Goal: Information Seeking & Learning: Learn about a topic

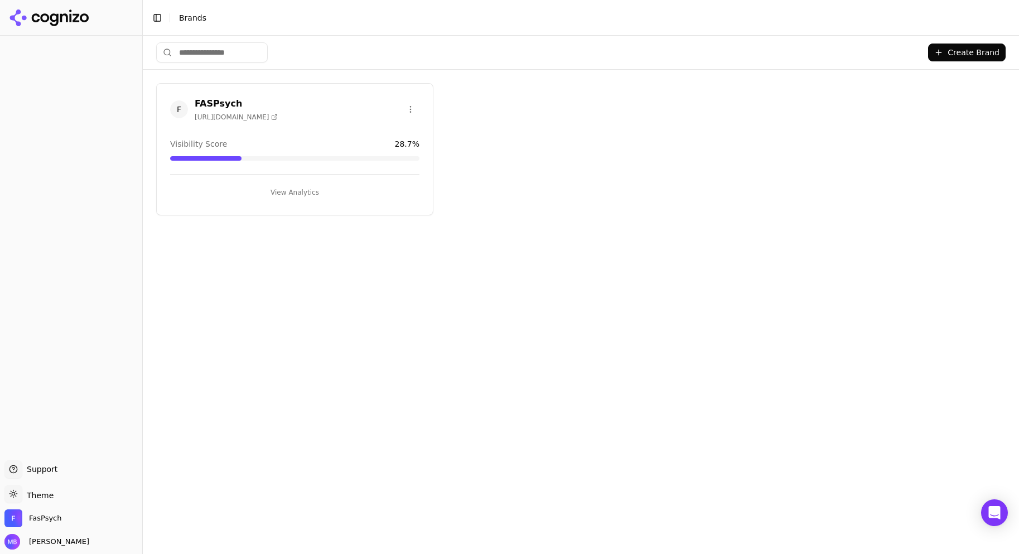
click at [313, 187] on button "View Analytics" at bounding box center [294, 192] width 249 height 18
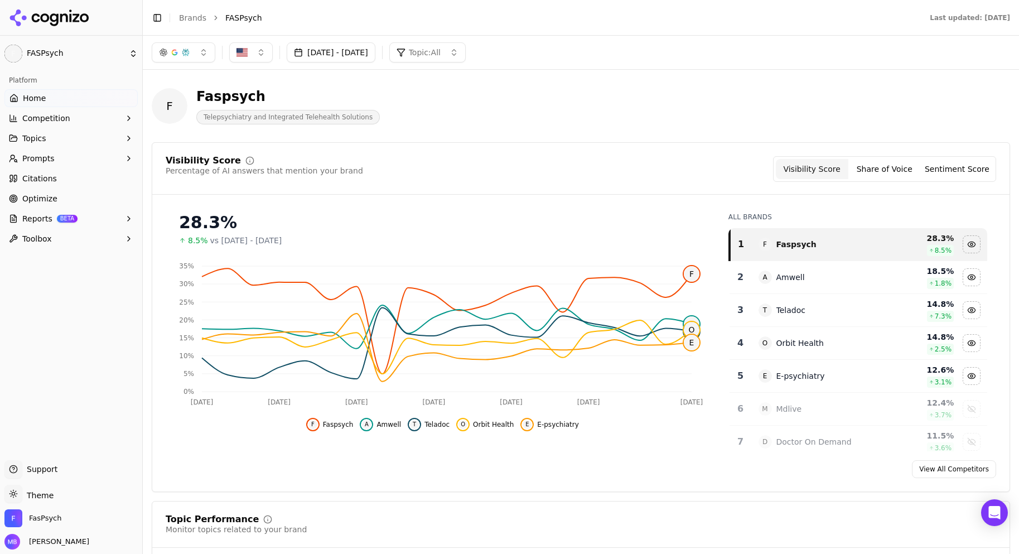
click at [67, 201] on link "Optimize" at bounding box center [70, 199] width 133 height 18
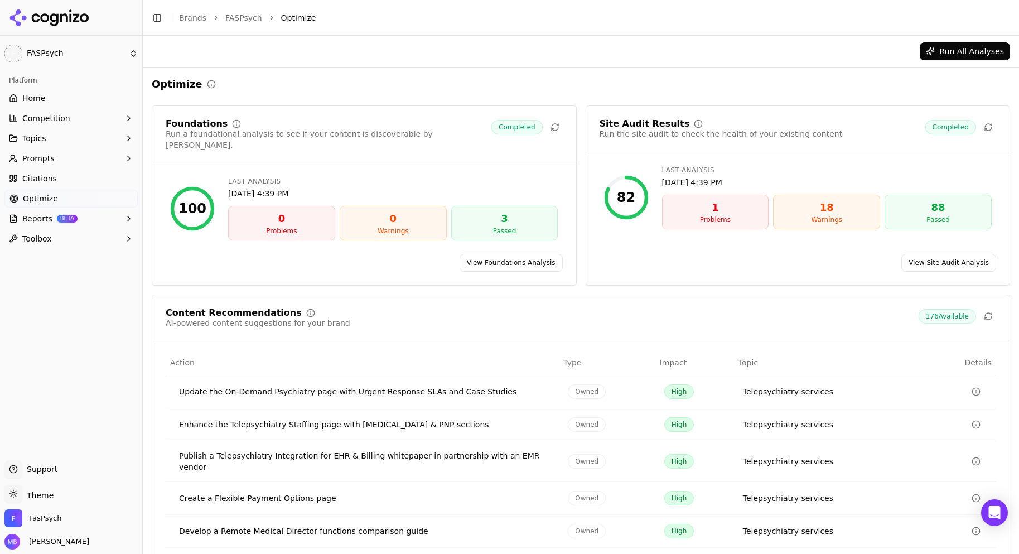
click at [396, 84] on div "Optimize" at bounding box center [581, 84] width 858 height 16
click at [934, 309] on span "176 Available" at bounding box center [947, 316] width 57 height 15
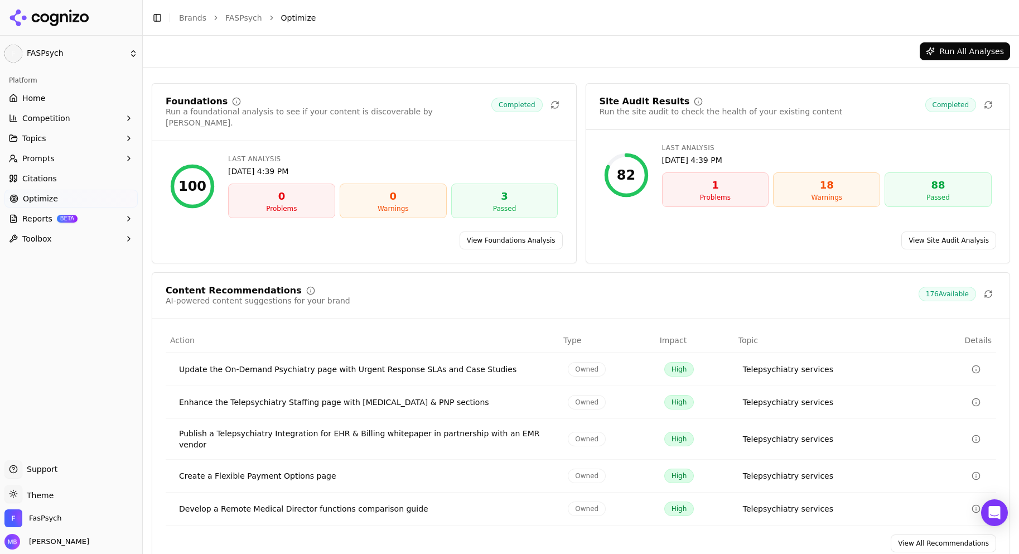
scroll to position [25, 0]
click at [933, 532] on link "View All Recommendations" at bounding box center [943, 541] width 105 height 18
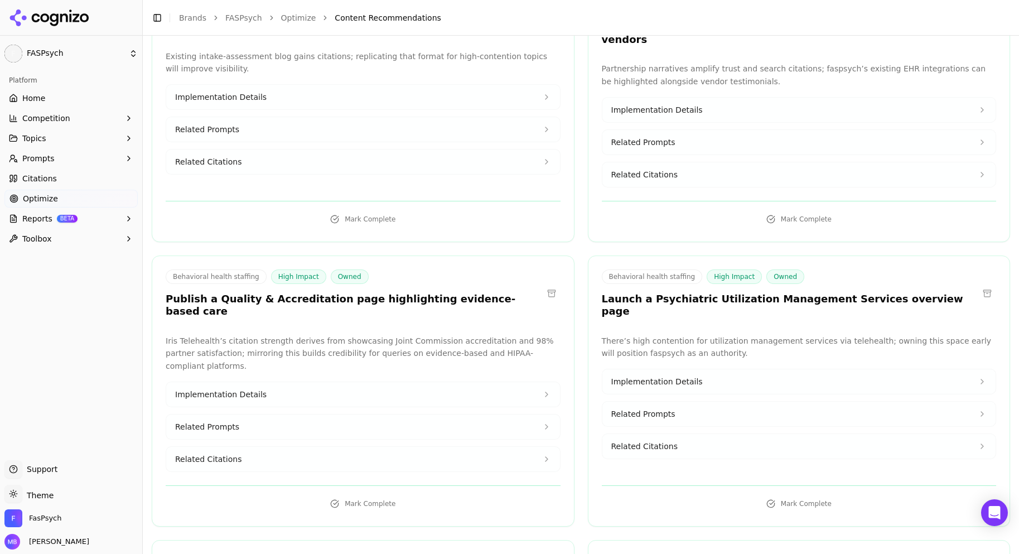
scroll to position [4596, 0]
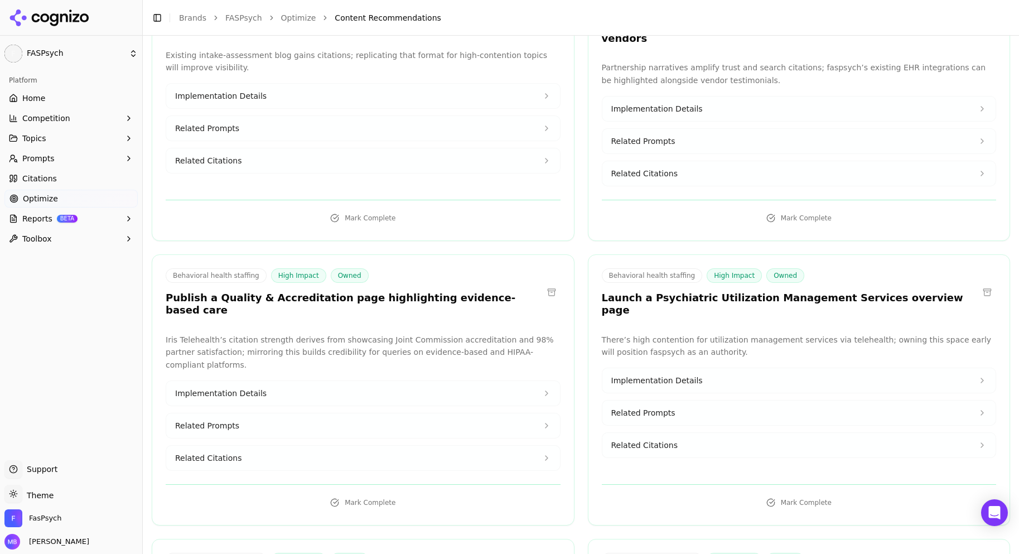
click at [898, 368] on button "Implementation Details" at bounding box center [799, 380] width 394 height 25
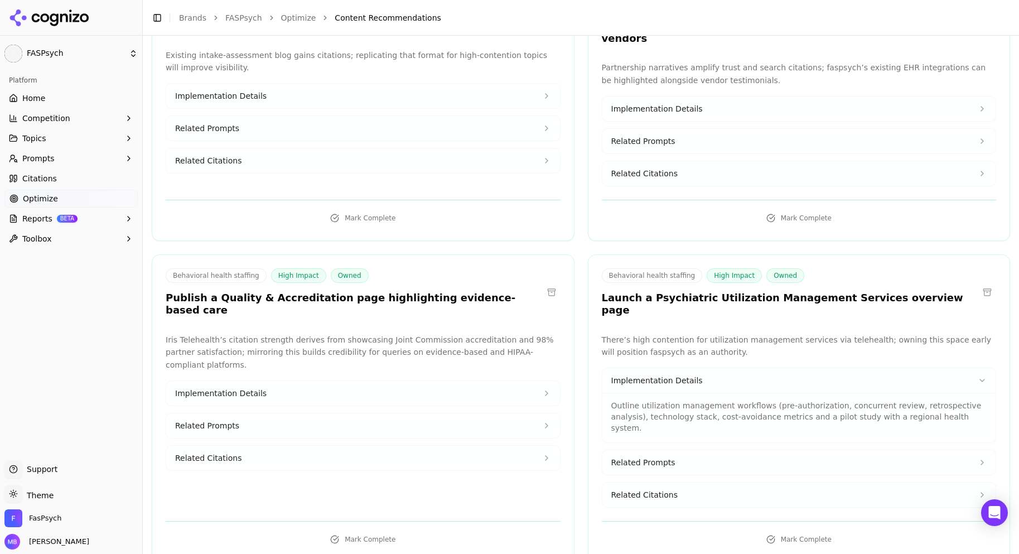
click at [866, 450] on button "Related Prompts" at bounding box center [799, 462] width 394 height 25
click at [839, 520] on button "Related Citations" at bounding box center [799, 532] width 394 height 25
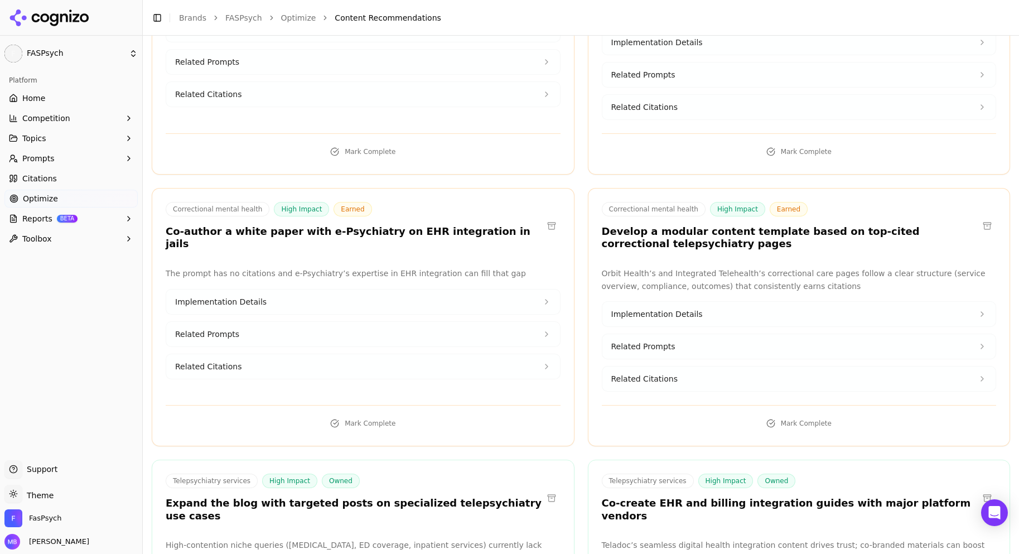
scroll to position [11594, 0]
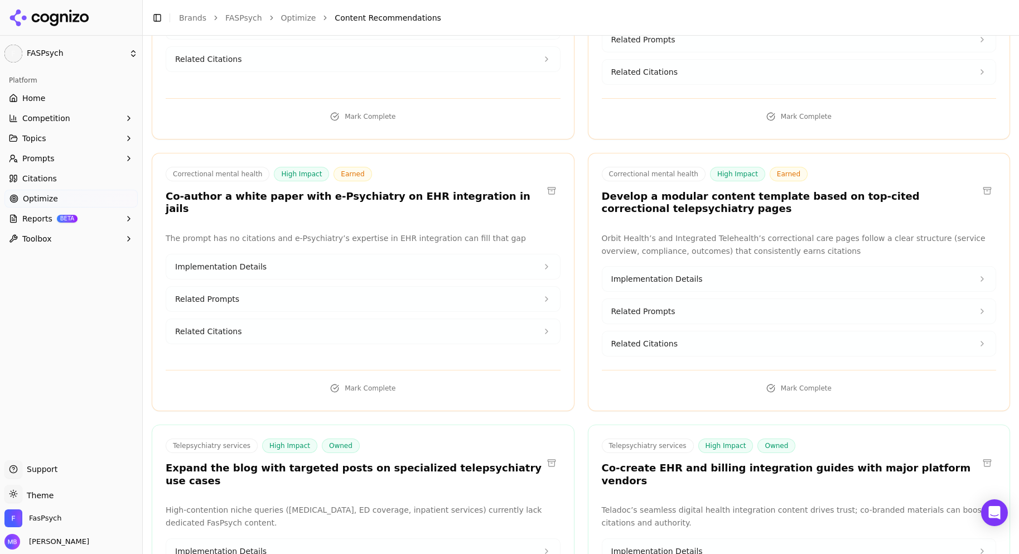
click at [481, 539] on button "Implementation Details" at bounding box center [363, 551] width 394 height 25
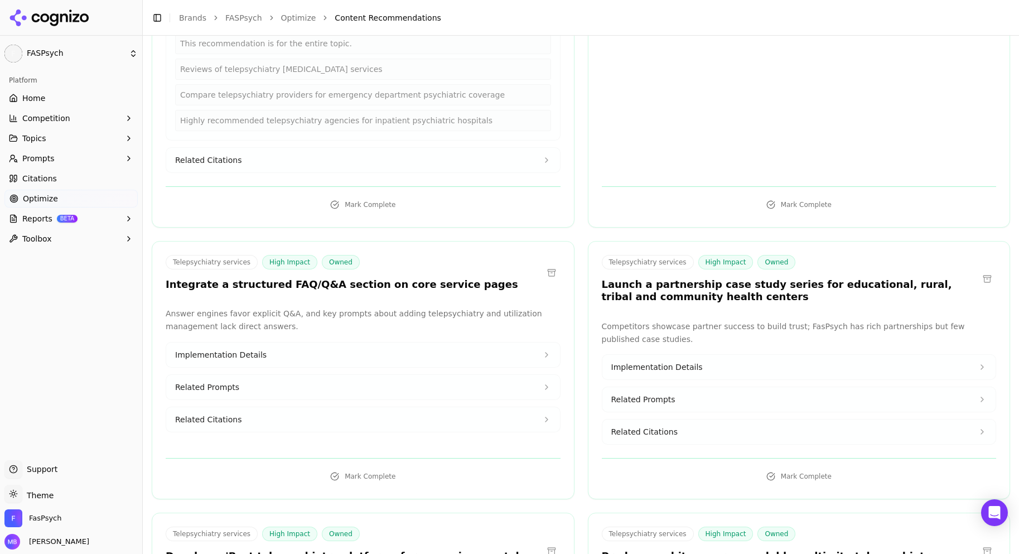
scroll to position [12360, 0]
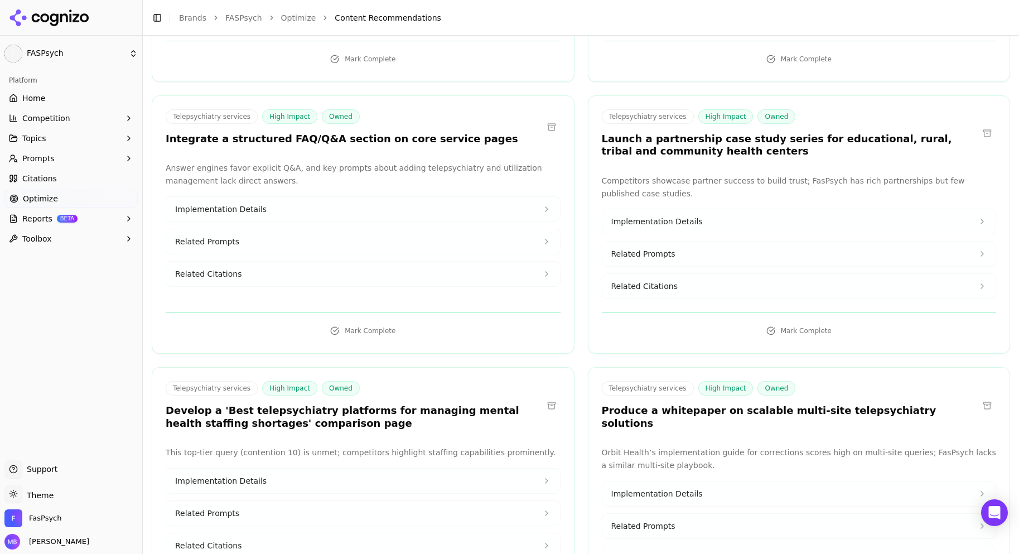
click at [453, 501] on button "Related Prompts" at bounding box center [363, 513] width 394 height 25
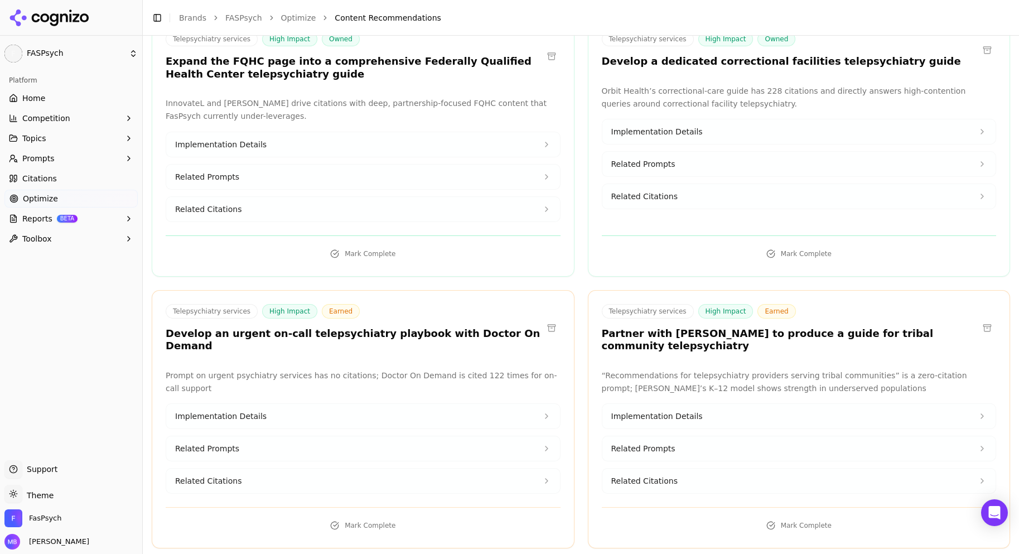
scroll to position [13265, 0]
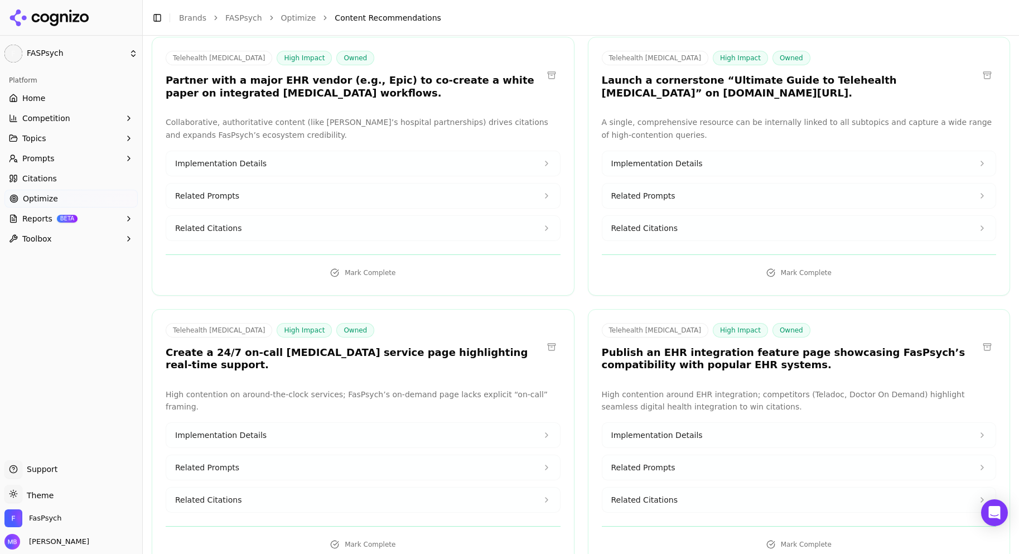
scroll to position [17594, 0]
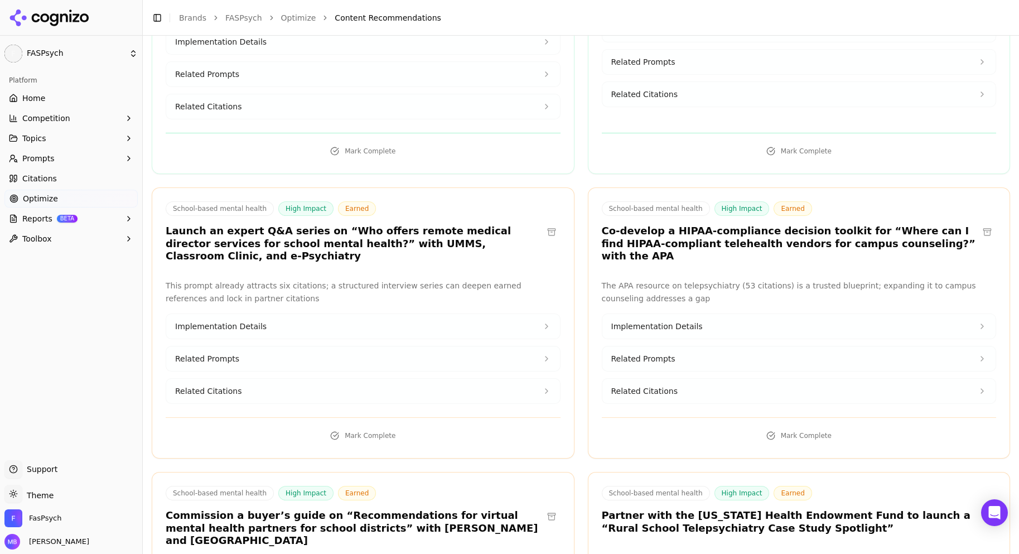
scroll to position [20739, 0]
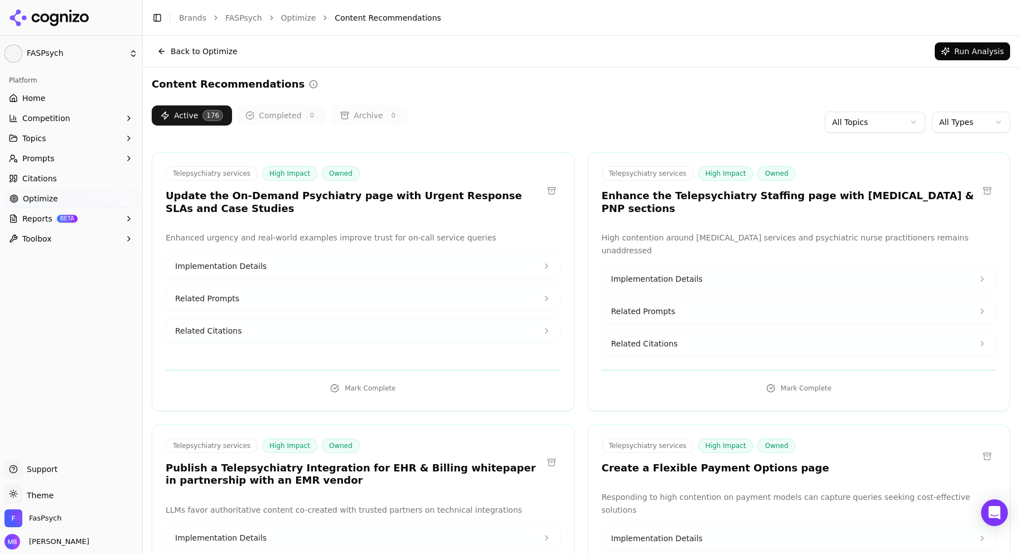
scroll to position [432, 0]
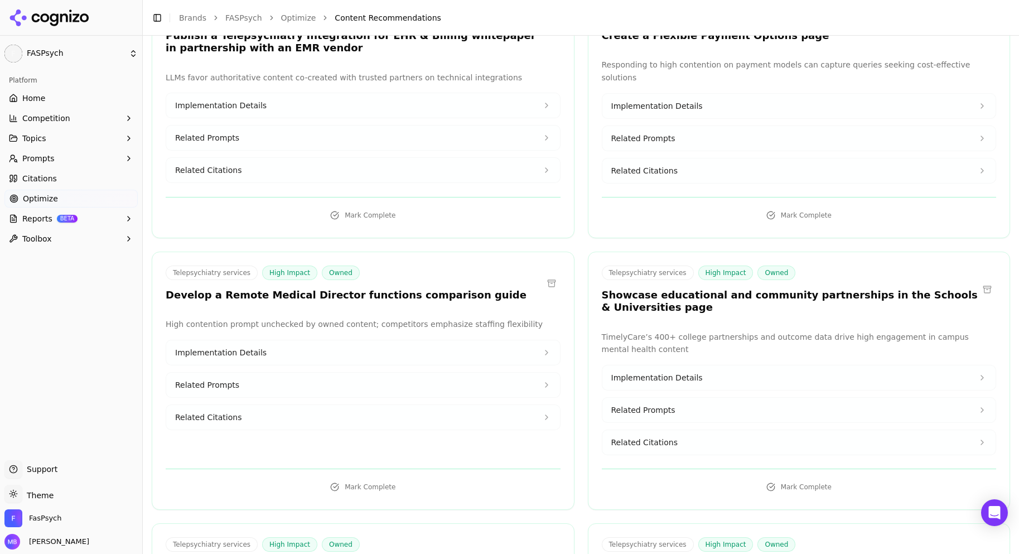
click at [464, 385] on button "Related Prompts" at bounding box center [363, 385] width 394 height 25
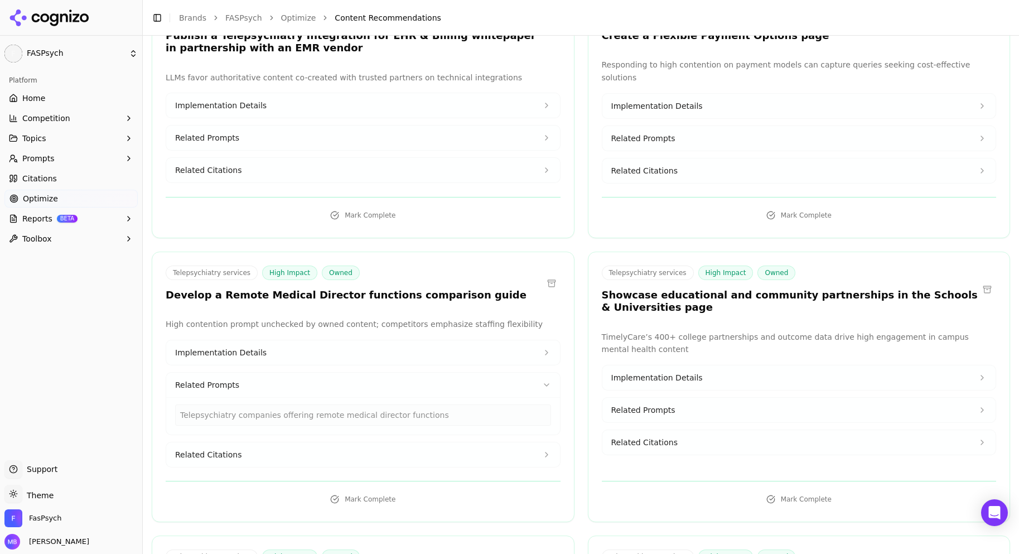
click at [464, 385] on button "Related Prompts" at bounding box center [363, 385] width 394 height 25
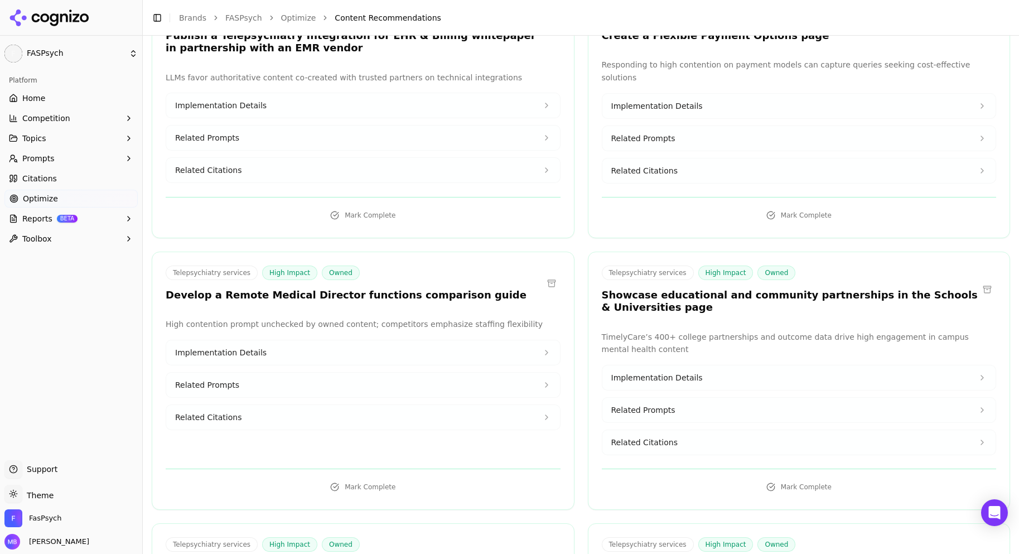
click at [458, 356] on button "Implementation Details" at bounding box center [363, 352] width 394 height 25
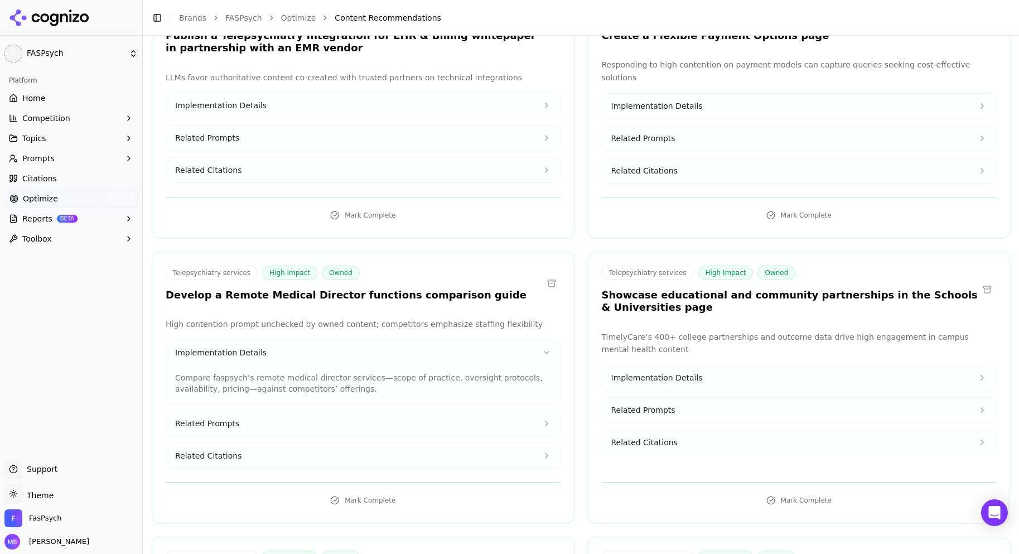
click at [458, 356] on button "Implementation Details" at bounding box center [363, 352] width 394 height 25
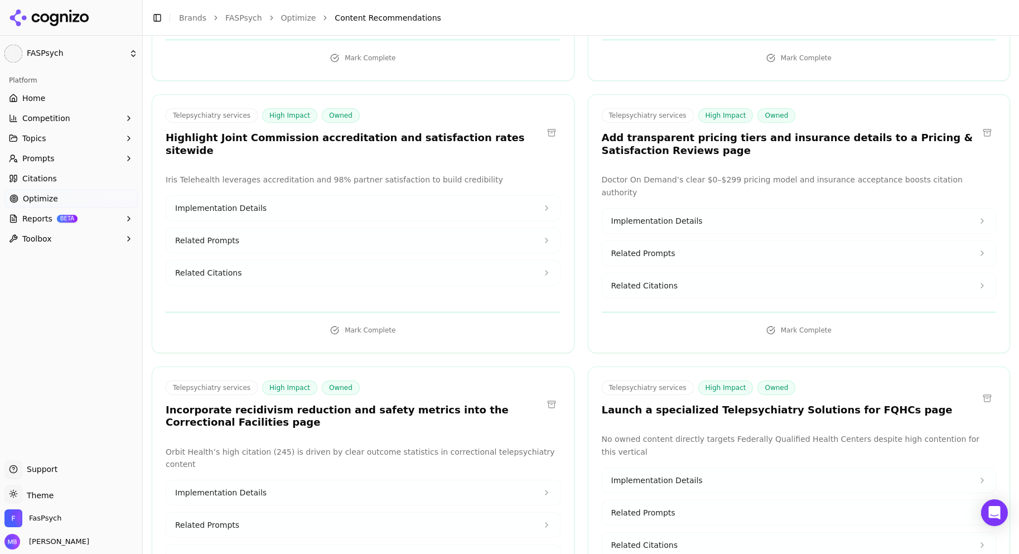
scroll to position [990, 0]
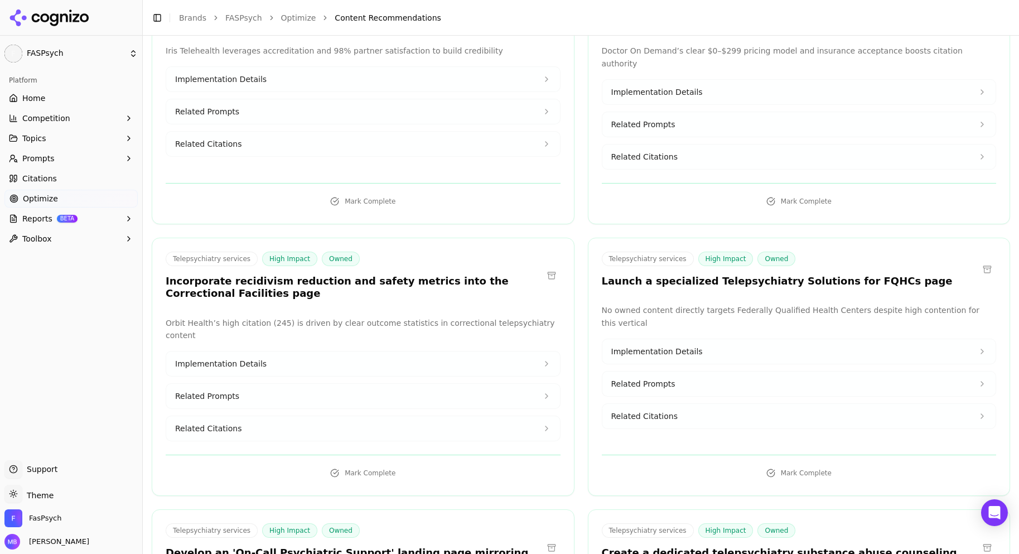
click at [458, 356] on div "Implementation Details Related Prompts Related Citations" at bounding box center [363, 396] width 395 height 90
click at [448, 384] on button "Related Prompts" at bounding box center [363, 396] width 394 height 25
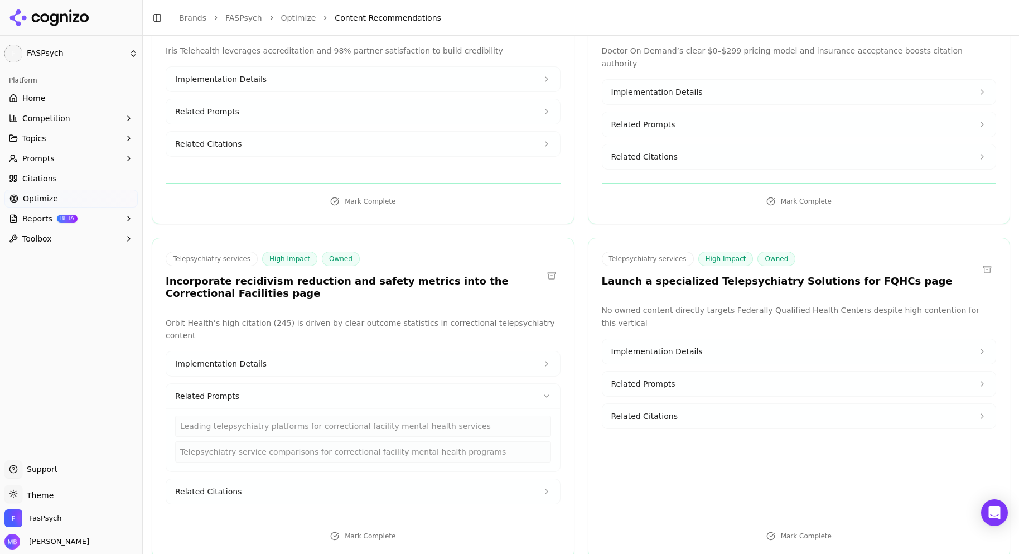
click at [448, 384] on button "Related Prompts" at bounding box center [363, 396] width 394 height 25
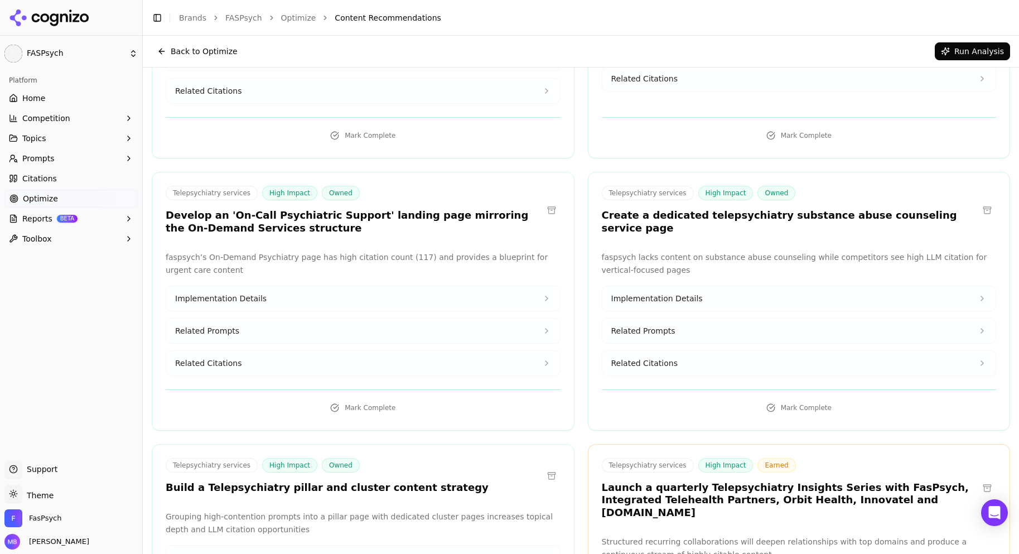
scroll to position [1325, 0]
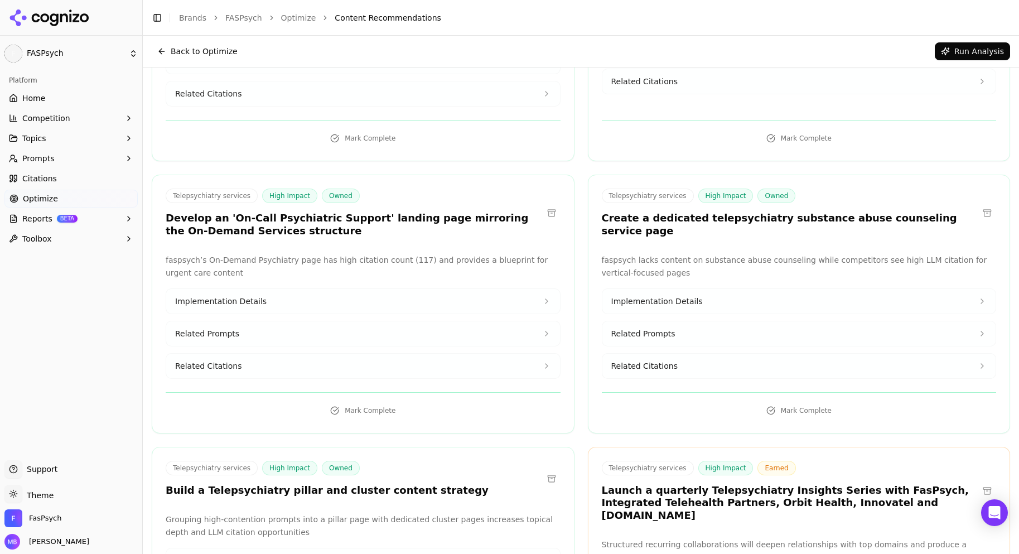
click at [661, 328] on span "Related Prompts" at bounding box center [643, 333] width 64 height 11
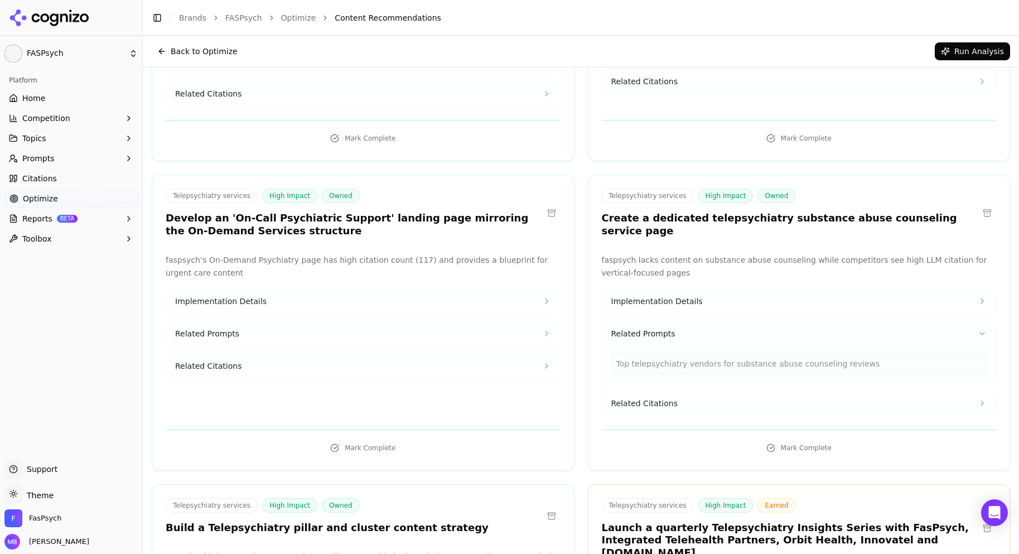
click at [668, 296] on span "Implementation Details" at bounding box center [656, 301] width 91 height 11
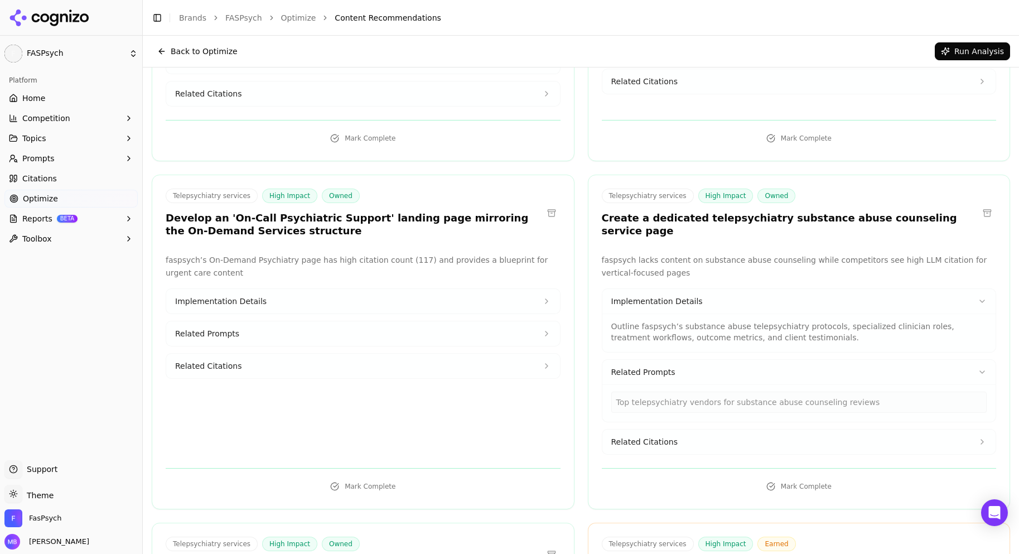
click at [644, 429] on button "Related Citations" at bounding box center [799, 441] width 394 height 25
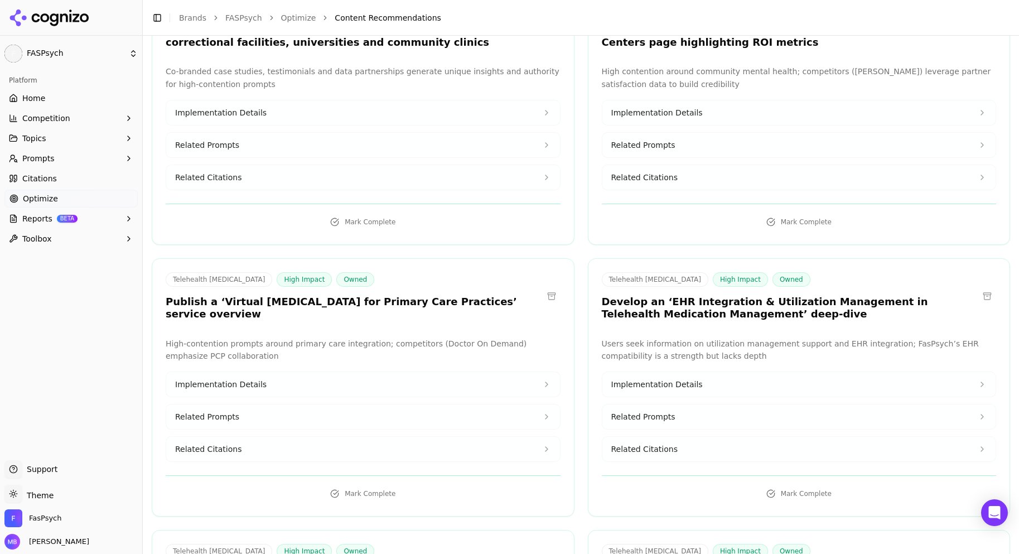
scroll to position [3761, 0]
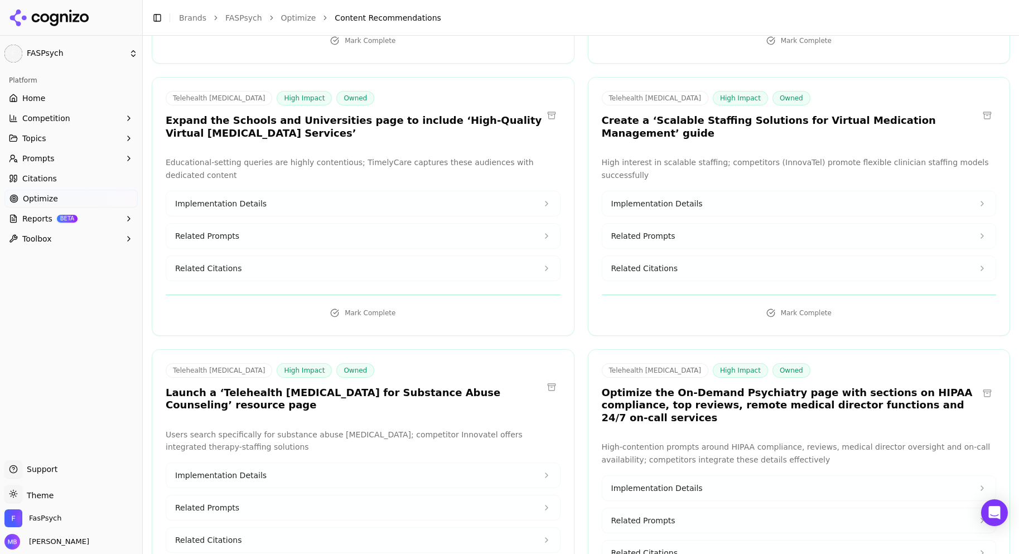
click at [508, 495] on button "Related Prompts" at bounding box center [363, 507] width 394 height 25
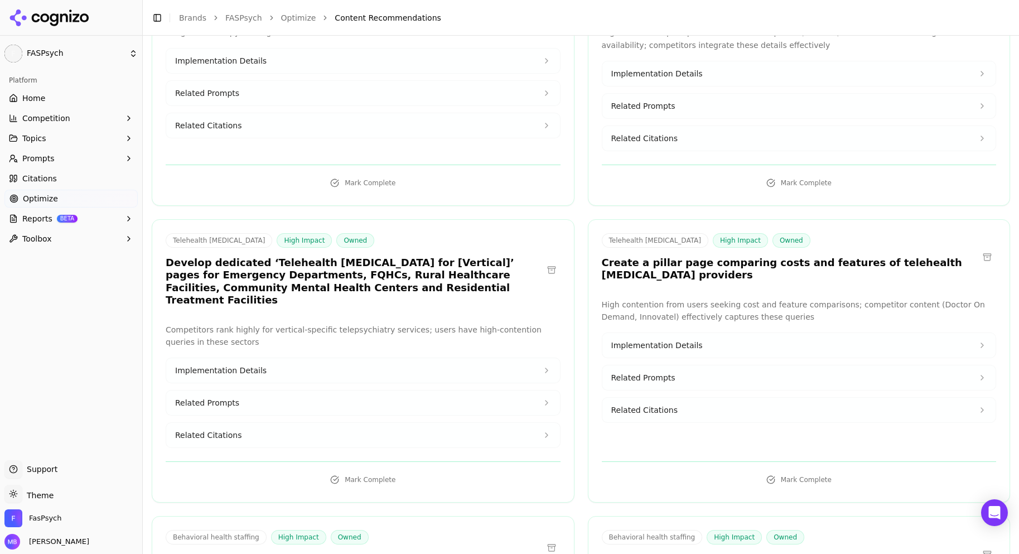
scroll to position [4214, 0]
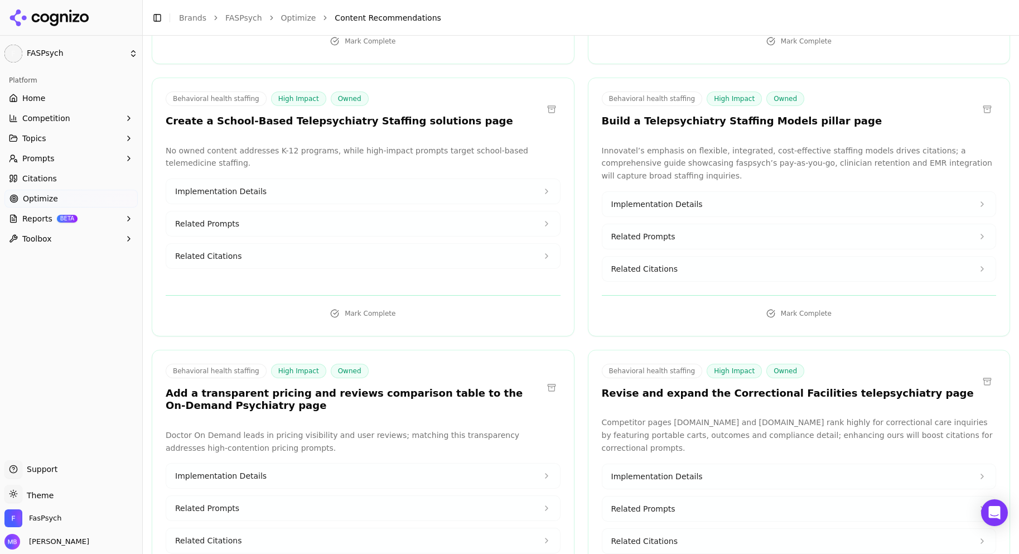
scroll to position [5285, 0]
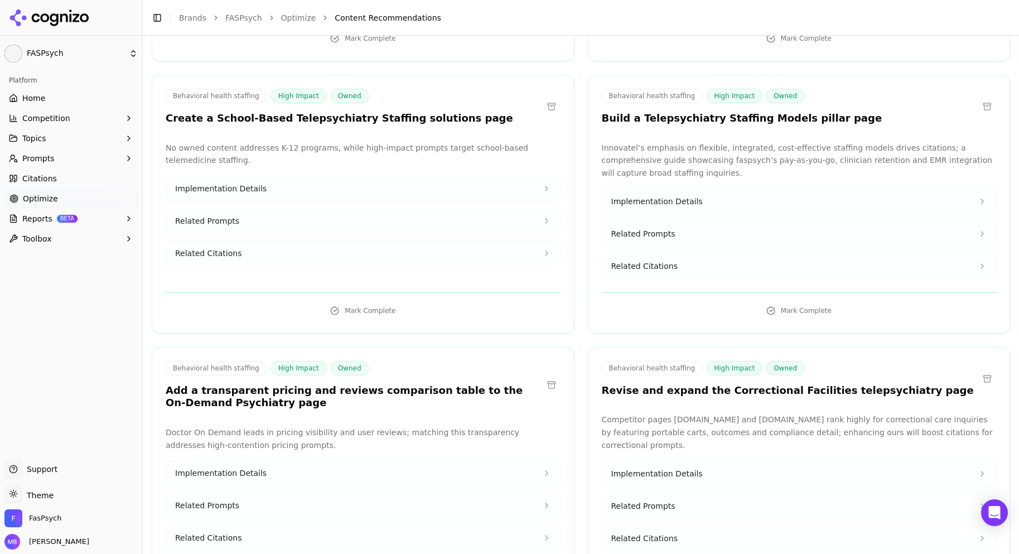
click at [103, 120] on button "Competition" at bounding box center [70, 118] width 133 height 18
click at [82, 204] on button "Prompts" at bounding box center [70, 212] width 133 height 18
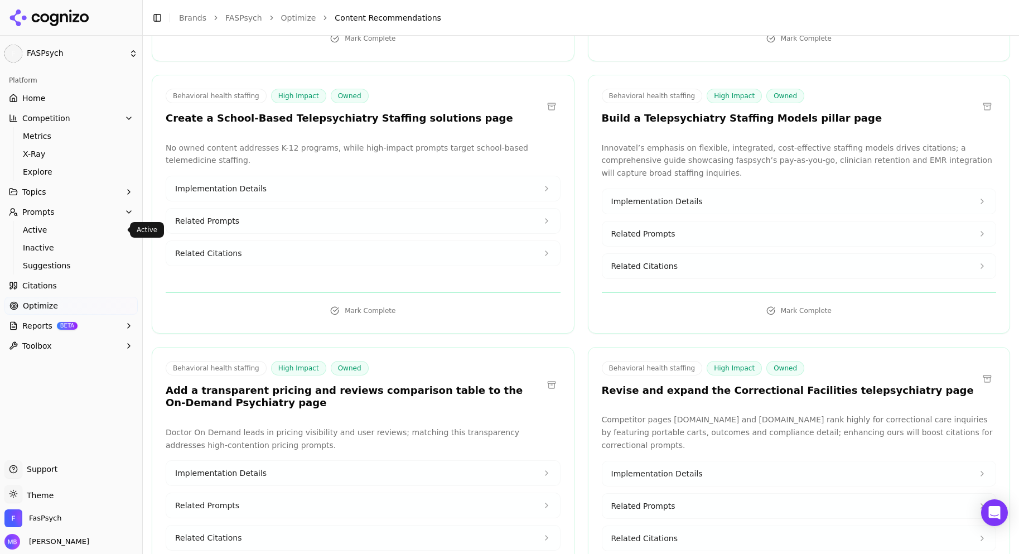
click at [76, 233] on span "Active" at bounding box center [71, 229] width 97 height 11
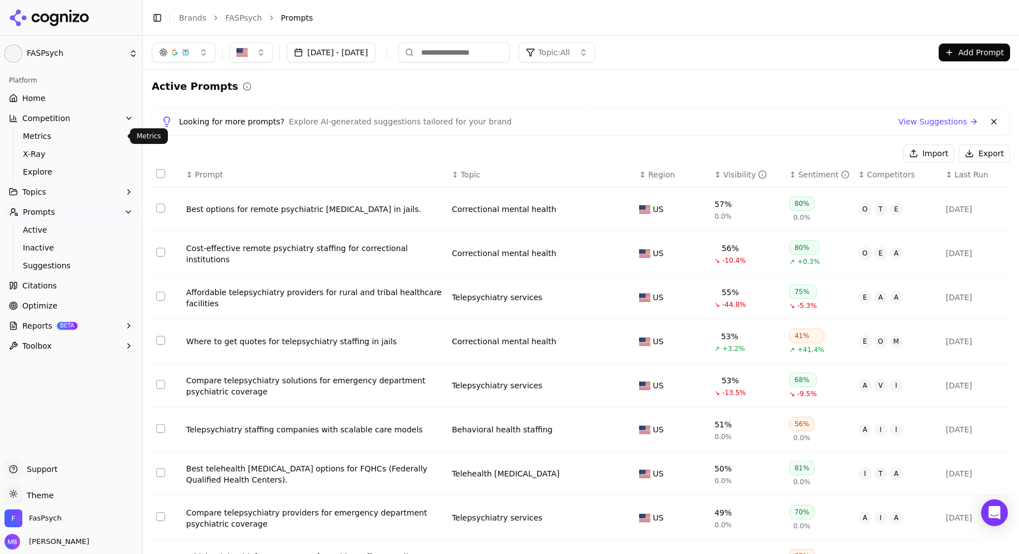
click at [89, 140] on span "Metrics" at bounding box center [71, 136] width 97 height 11
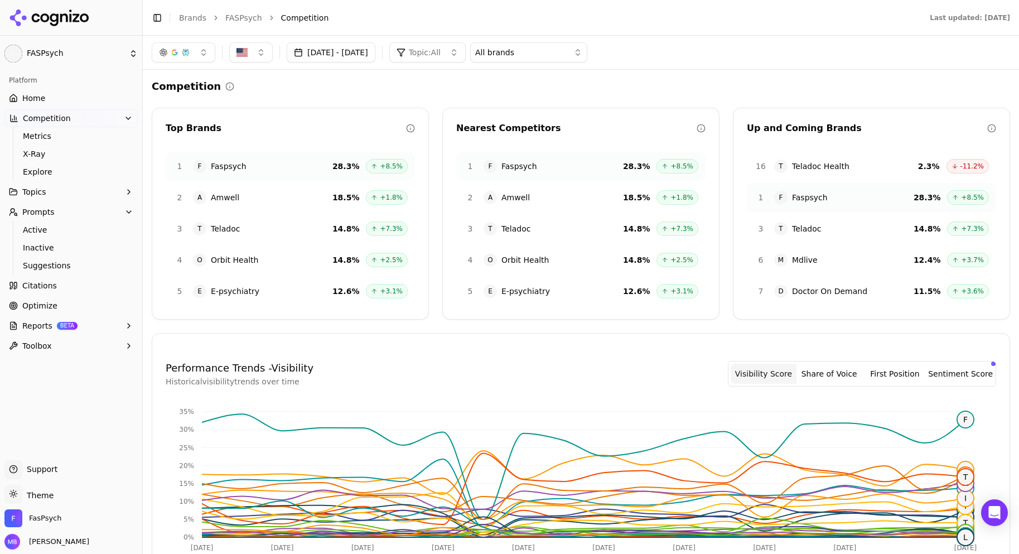
click at [61, 322] on span "BETA" at bounding box center [67, 326] width 21 height 8
click at [57, 307] on link "Optimize" at bounding box center [70, 306] width 133 height 18
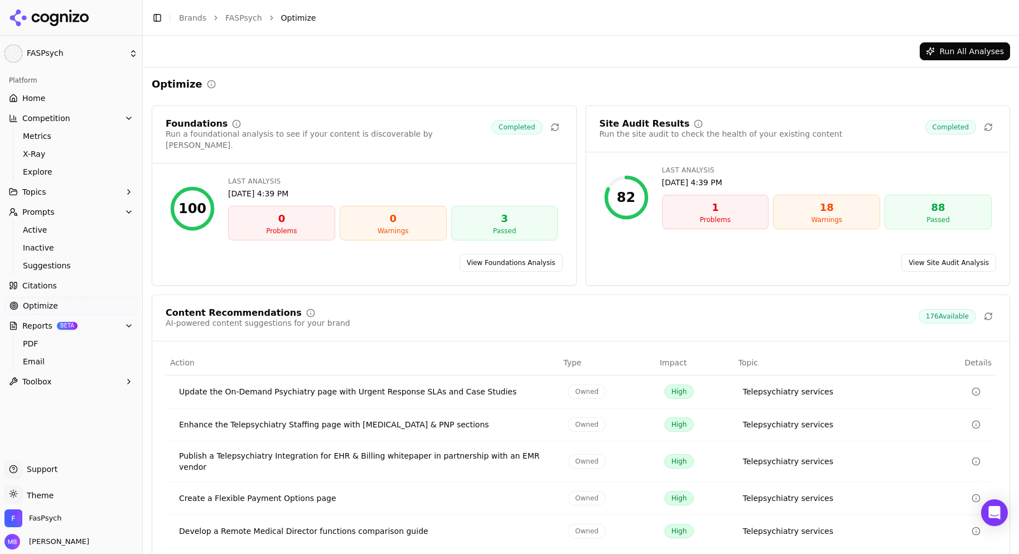
click at [361, 311] on div "Content Recommendations AI-powered content suggestions for your brand 176 Avail…" at bounding box center [581, 318] width 830 height 20
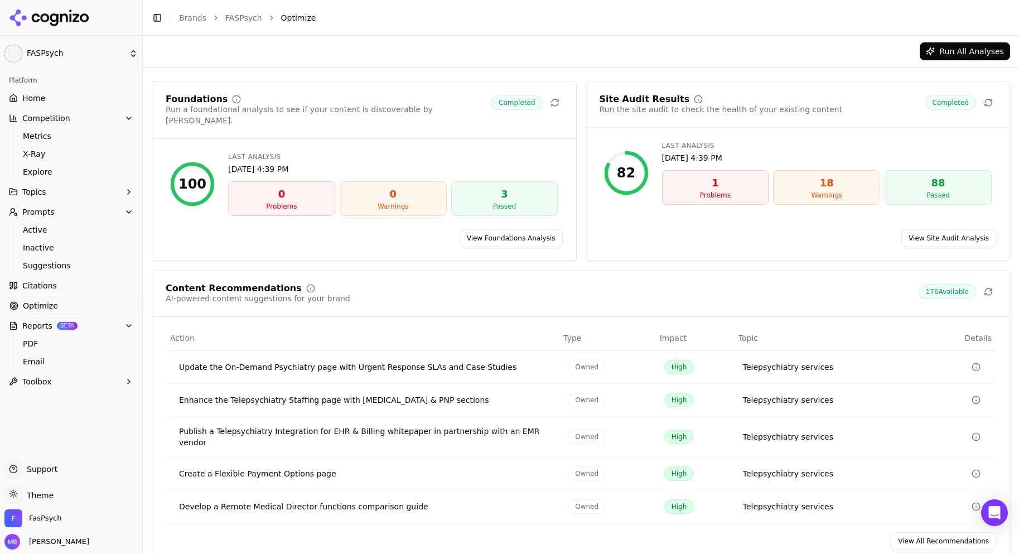
click at [922, 532] on link "View All Recommendations" at bounding box center [943, 541] width 105 height 18
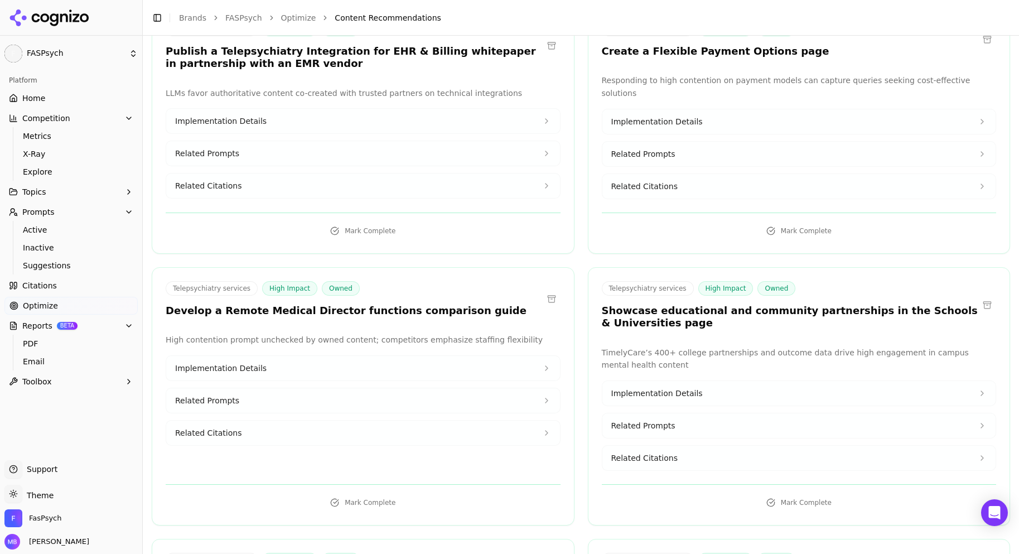
scroll to position [453, 0]
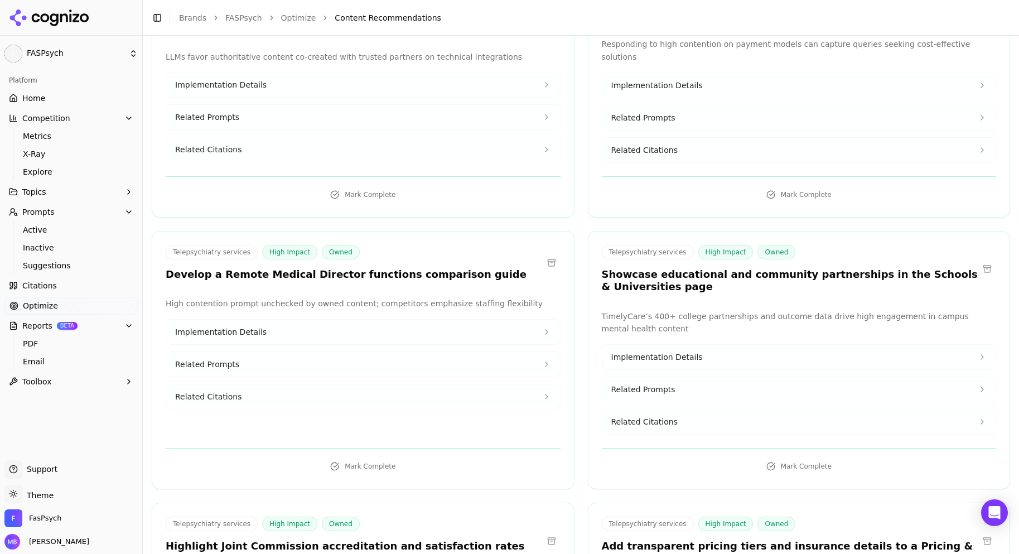
click at [542, 358] on button "Related Prompts" at bounding box center [363, 364] width 394 height 25
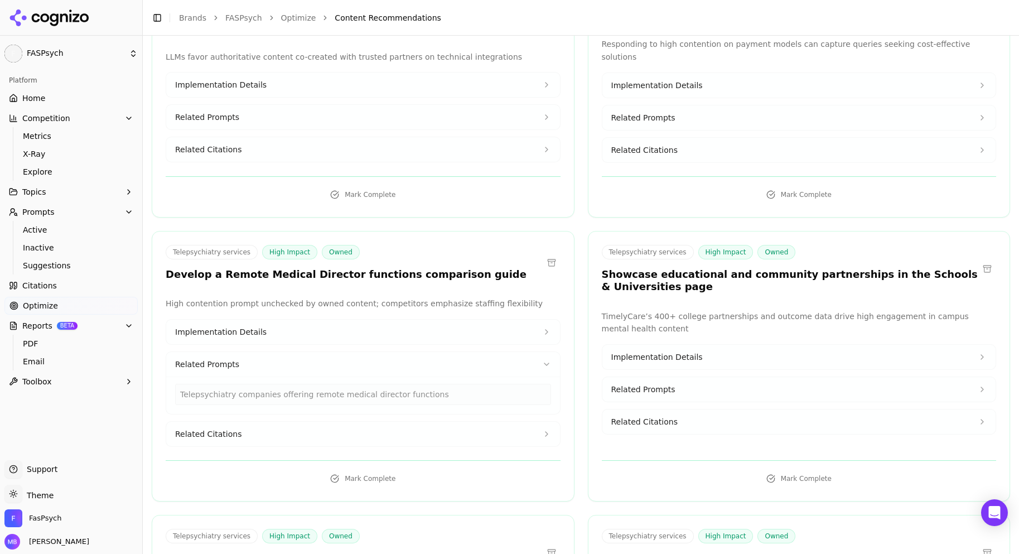
click at [501, 334] on button "Implementation Details" at bounding box center [363, 332] width 394 height 25
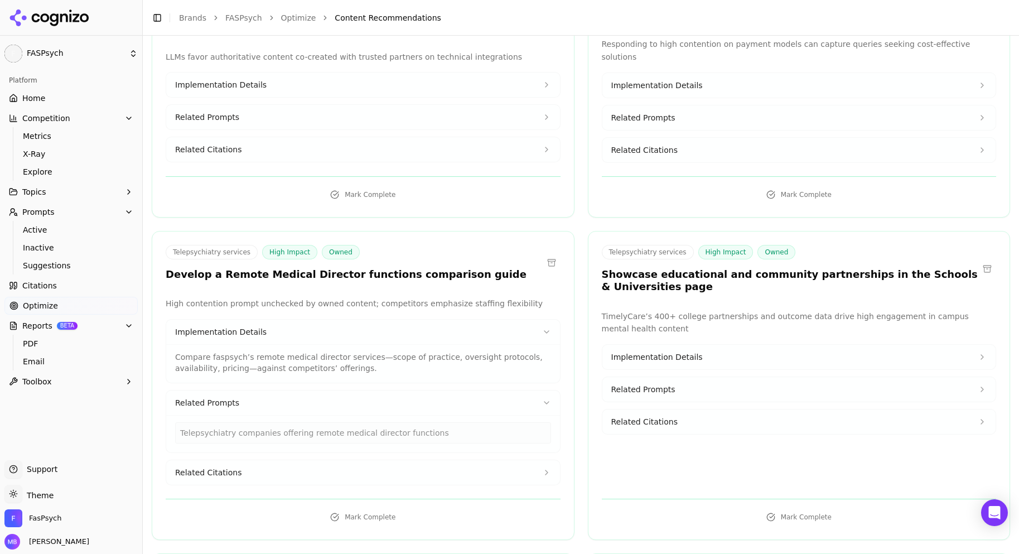
click at [439, 467] on button "Related Citations" at bounding box center [363, 472] width 394 height 25
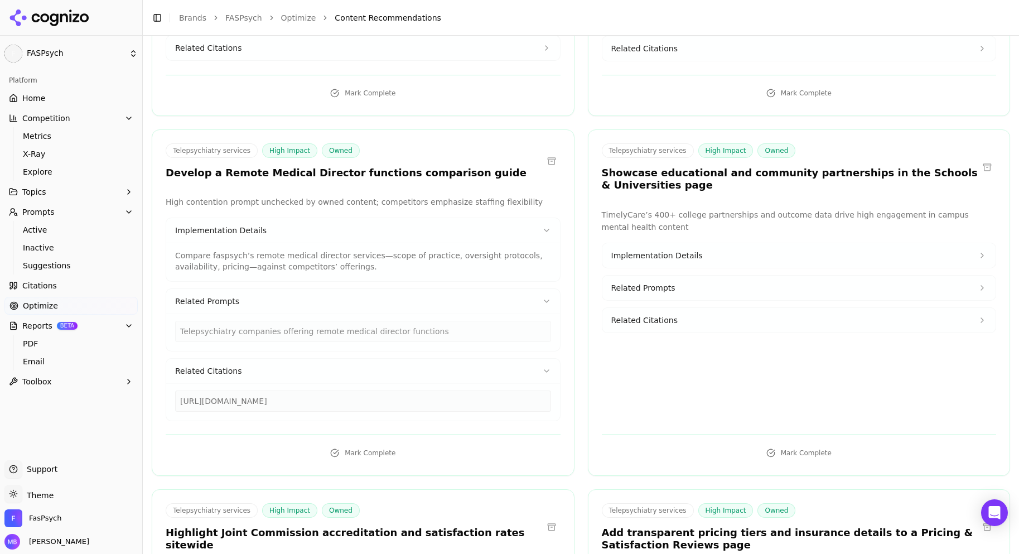
scroll to position [564, 0]
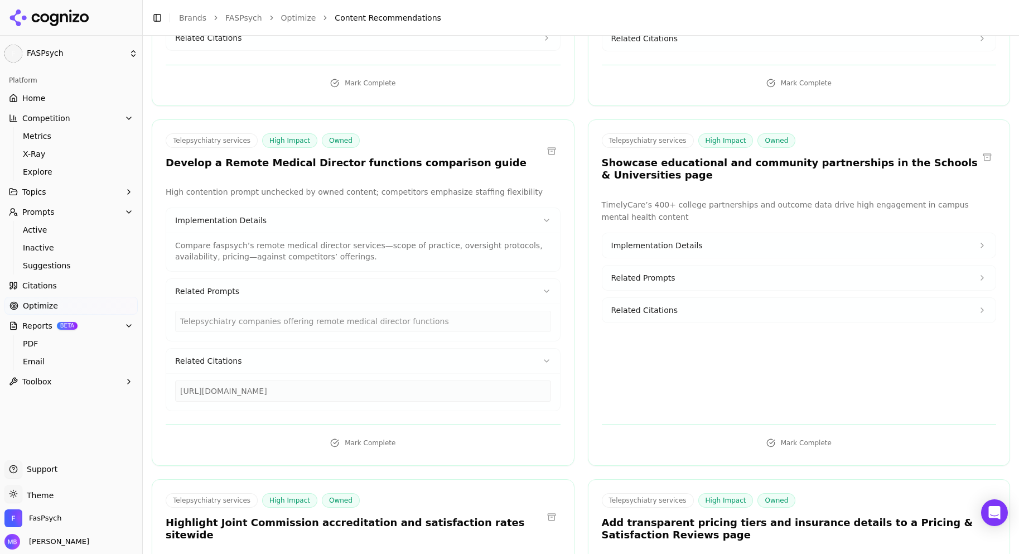
click at [446, 394] on div "[URL][DOMAIN_NAME]" at bounding box center [363, 390] width 376 height 21
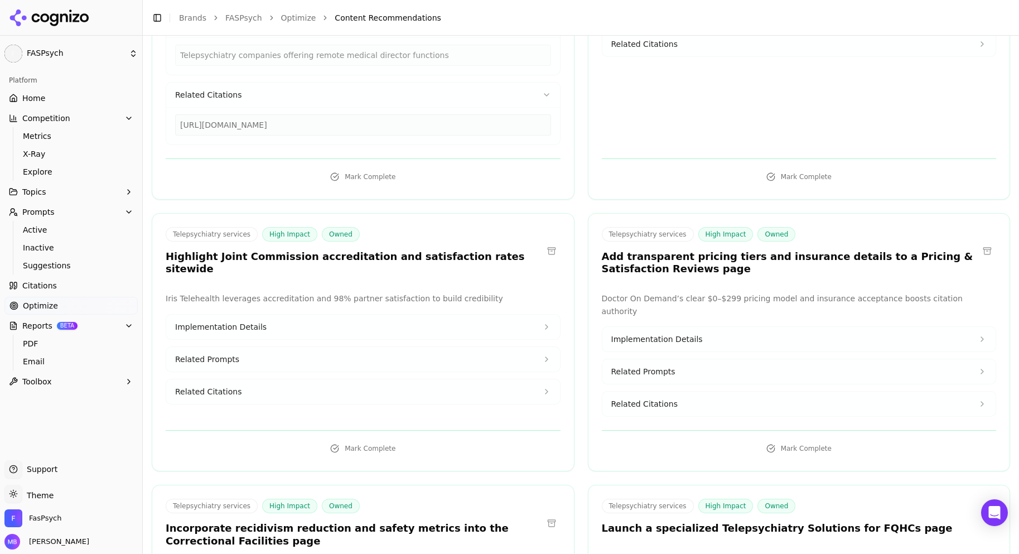
scroll to position [832, 0]
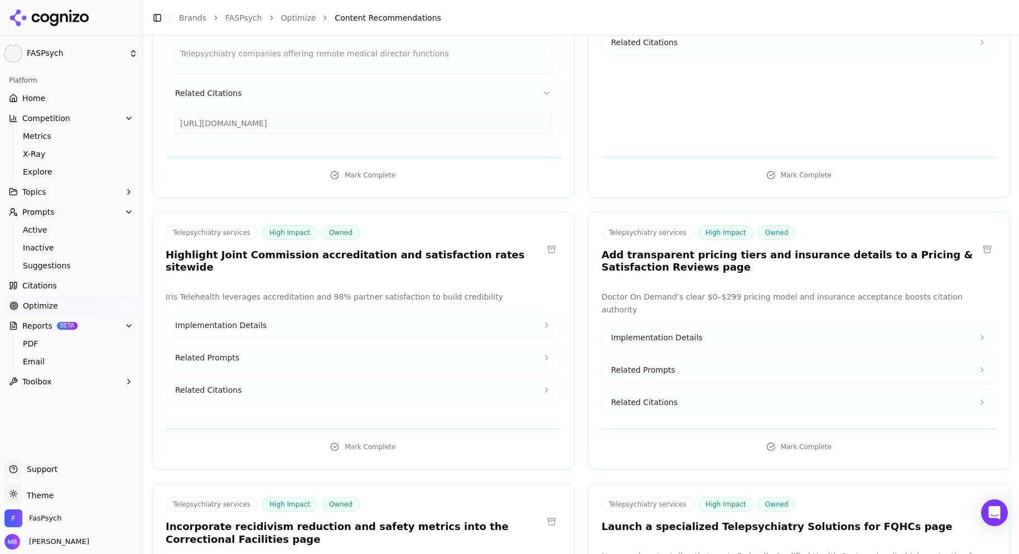
click at [548, 242] on button at bounding box center [552, 249] width 18 height 18
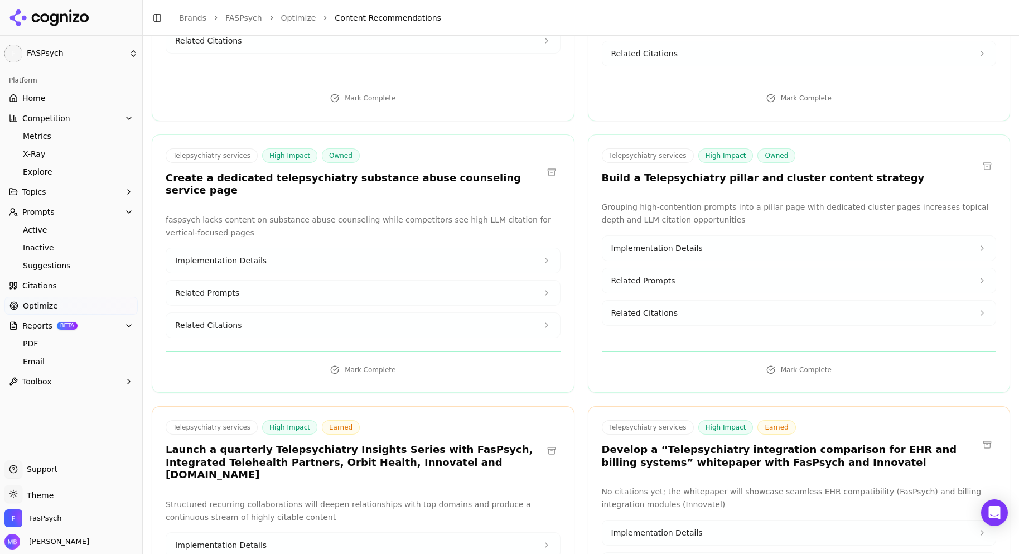
scroll to position [1457, 0]
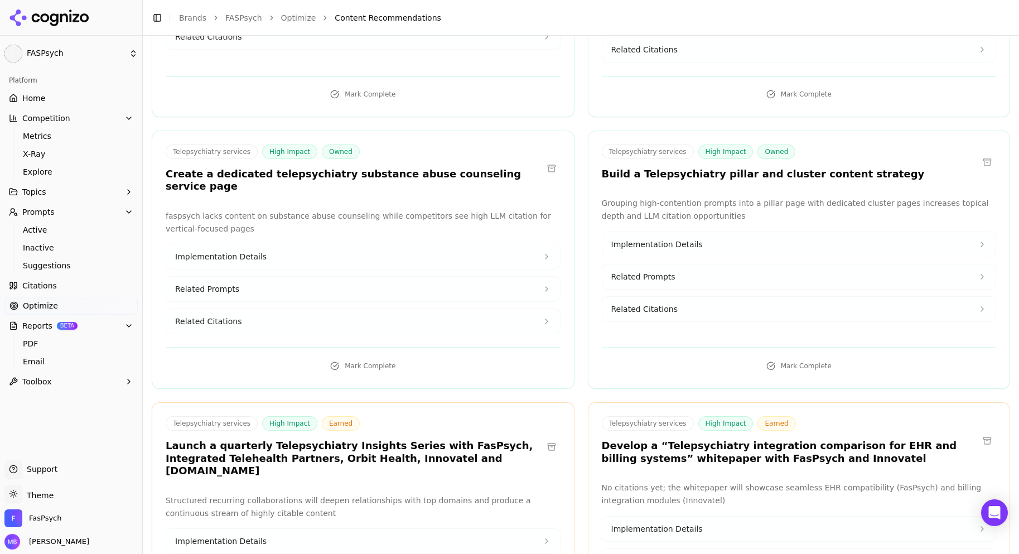
click at [535, 277] on button "Related Prompts" at bounding box center [363, 289] width 394 height 25
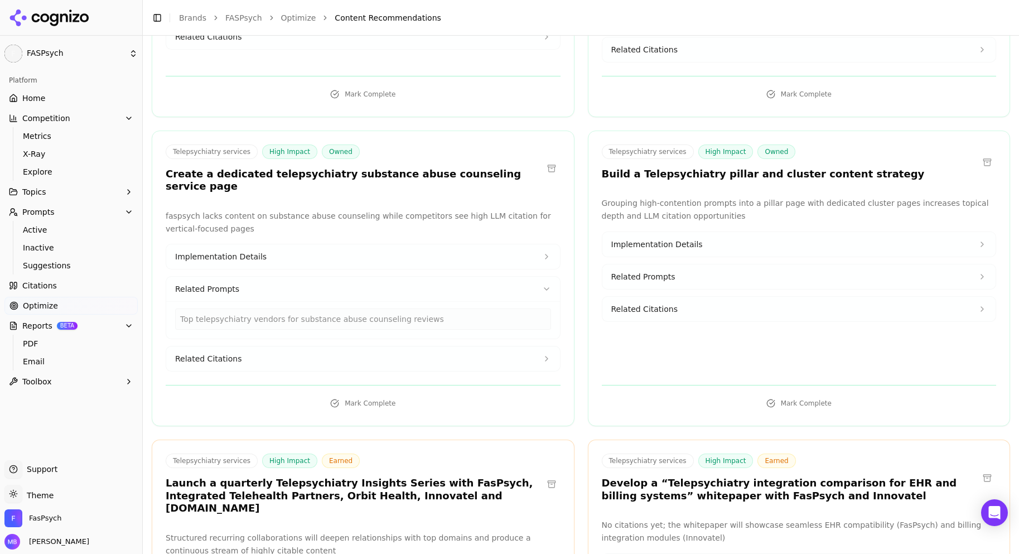
click at [535, 277] on button "Related Prompts" at bounding box center [363, 289] width 394 height 25
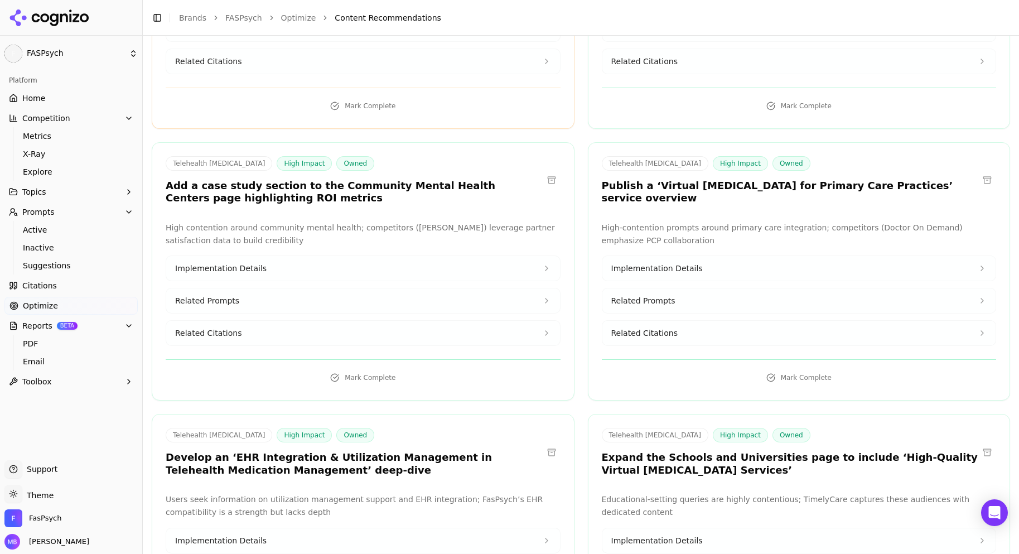
scroll to position [3128, 0]
click at [603, 287] on button "Related Prompts" at bounding box center [799, 299] width 394 height 25
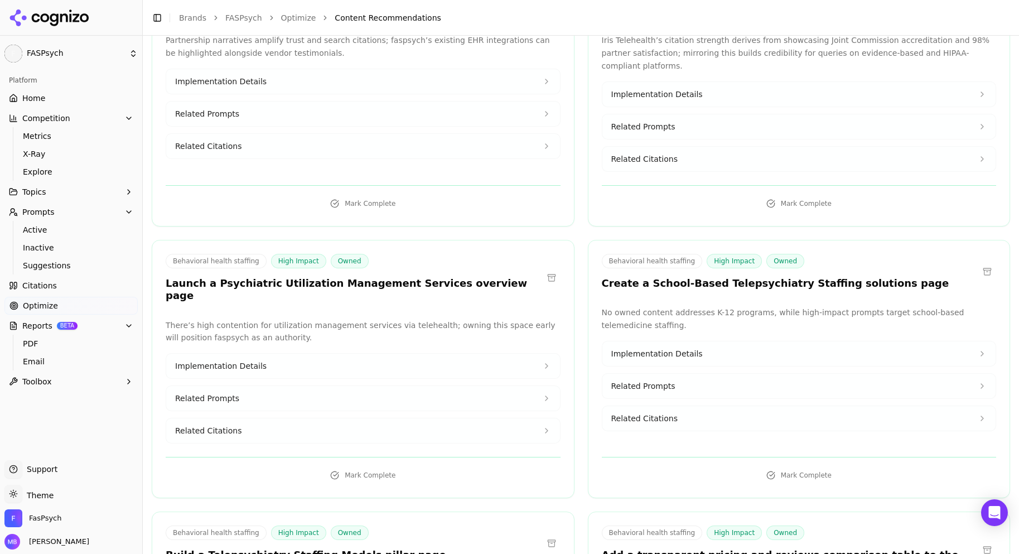
scroll to position [4763, 0]
click at [551, 384] on button "Related Prompts" at bounding box center [363, 396] width 394 height 25
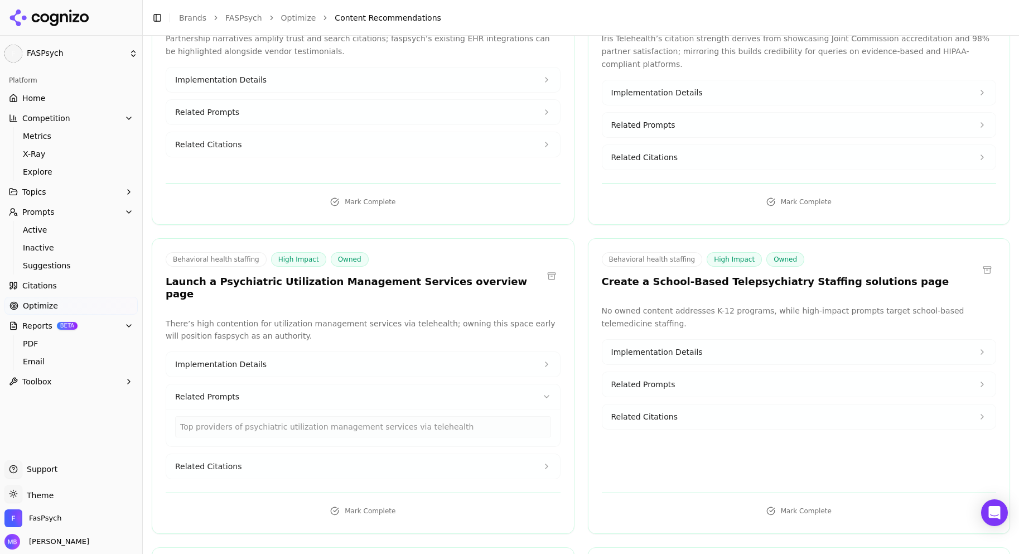
click at [519, 454] on button "Related Citations" at bounding box center [363, 466] width 394 height 25
click at [490, 502] on button "Mark Complete" at bounding box center [363, 511] width 395 height 18
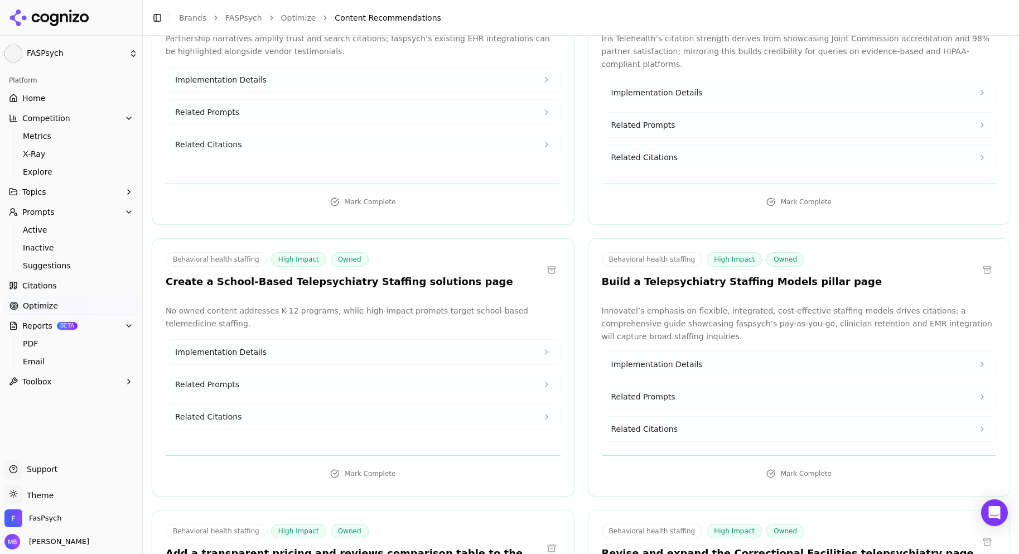
scroll to position [5216, 0]
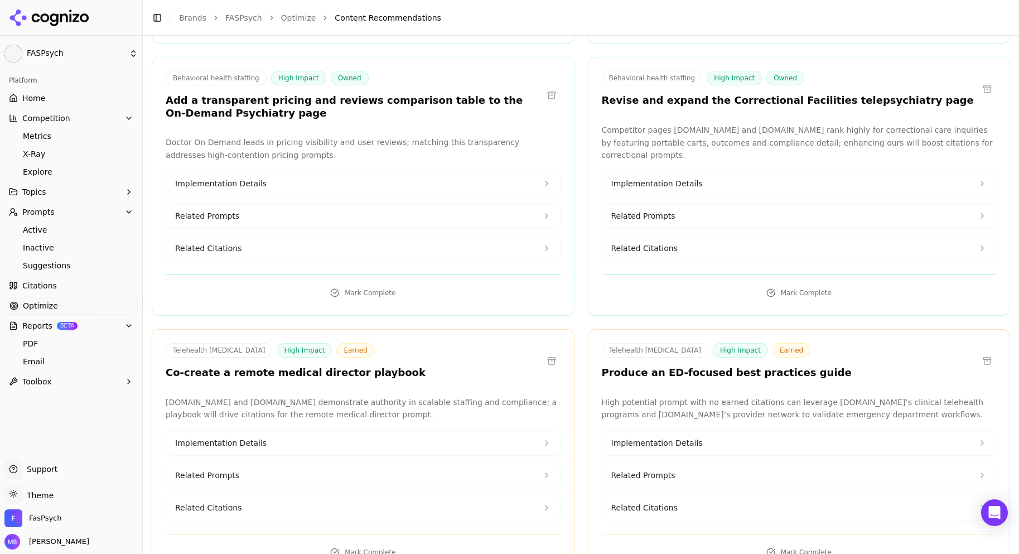
click at [500, 431] on button "Implementation Details" at bounding box center [363, 443] width 394 height 25
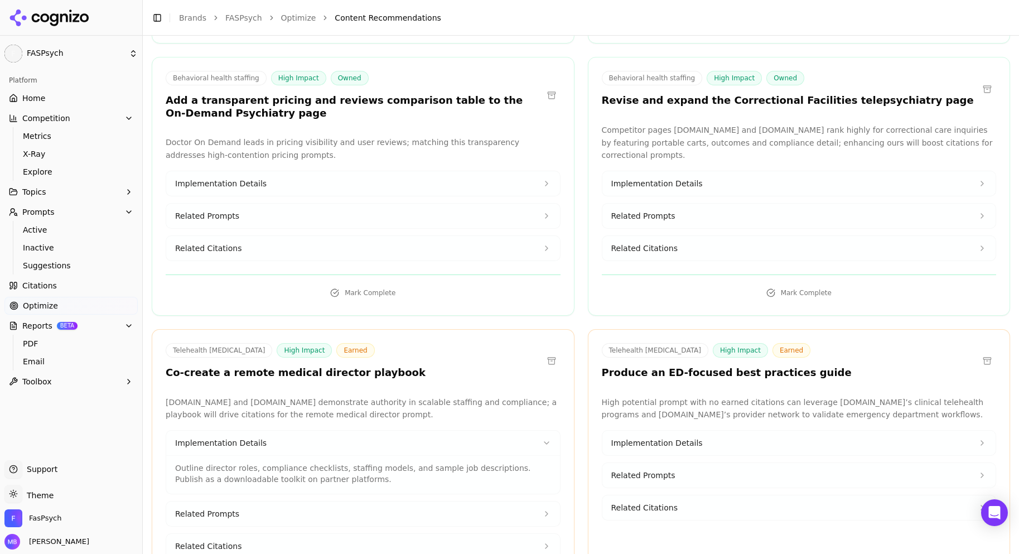
click at [469, 501] on button "Related Prompts" at bounding box center [363, 513] width 394 height 25
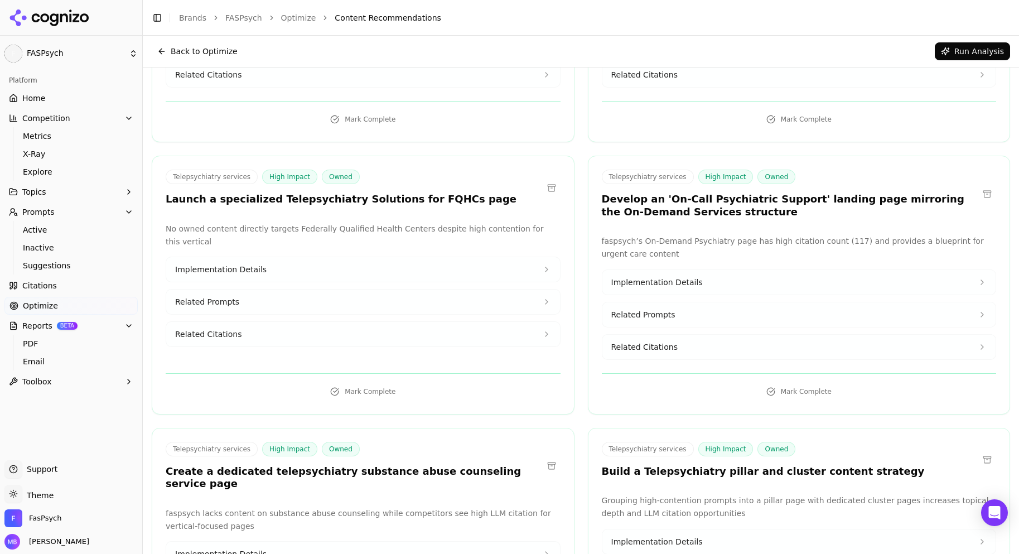
scroll to position [1140, 0]
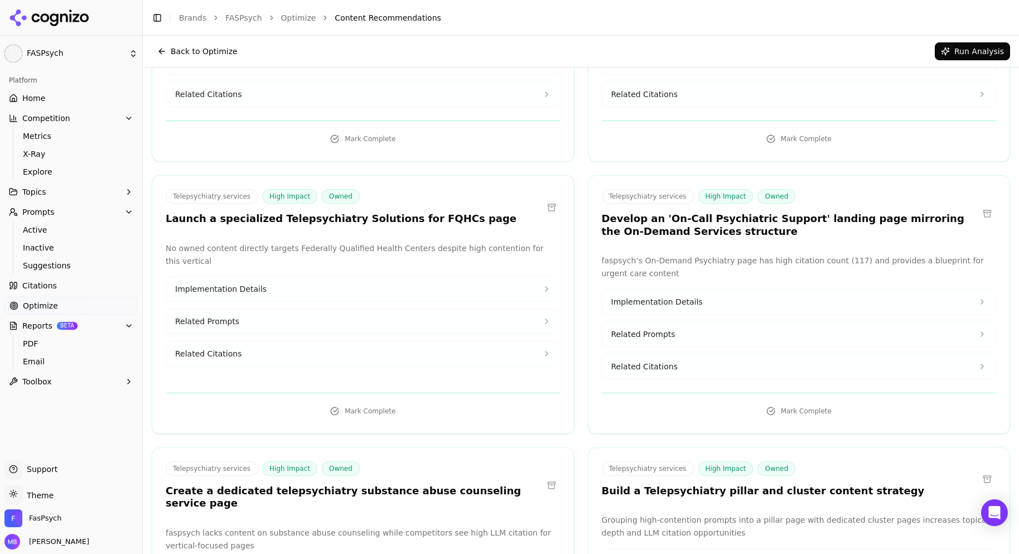
click at [534, 277] on button "Implementation Details" at bounding box center [363, 289] width 394 height 25
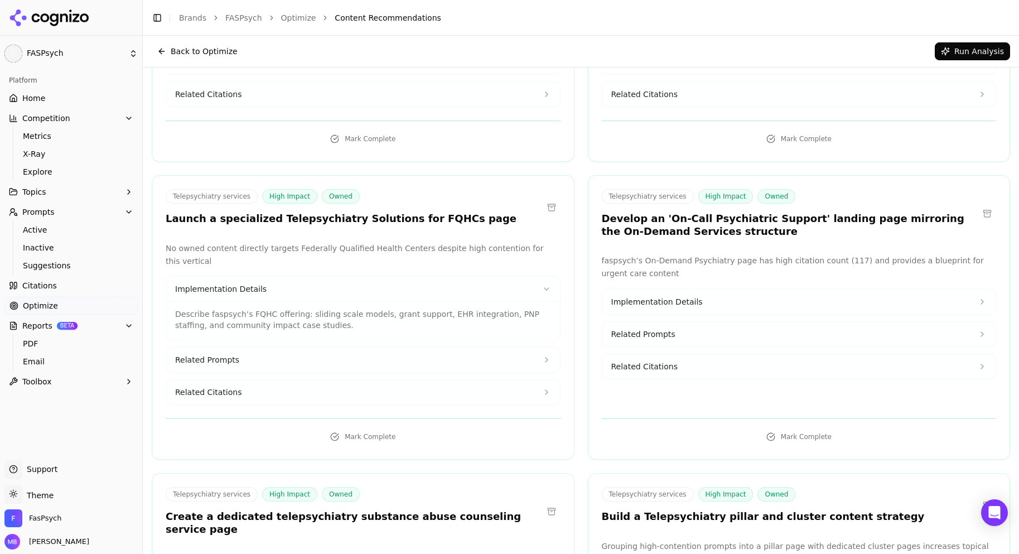
click at [534, 277] on button "Implementation Details" at bounding box center [363, 289] width 394 height 25
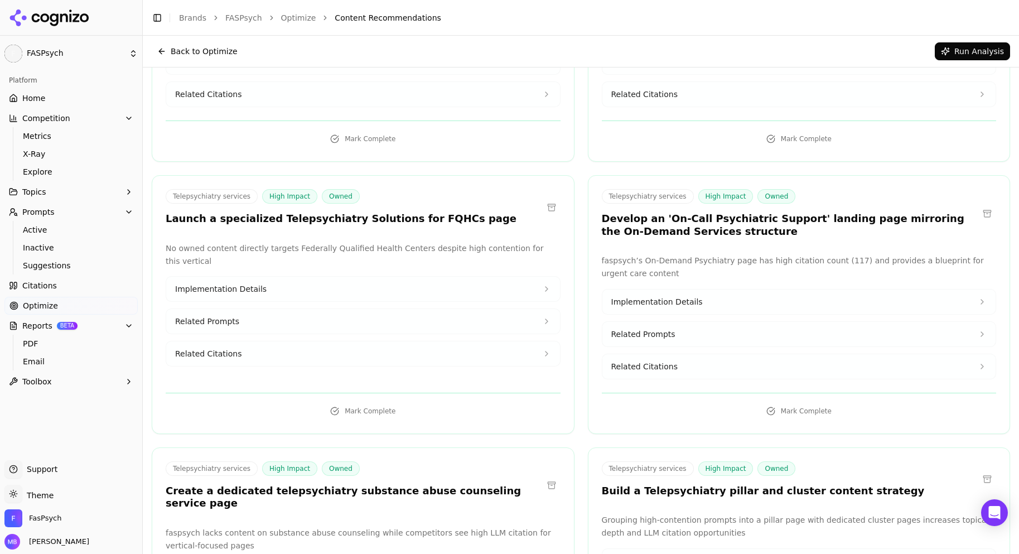
click at [516, 309] on button "Related Prompts" at bounding box center [363, 321] width 394 height 25
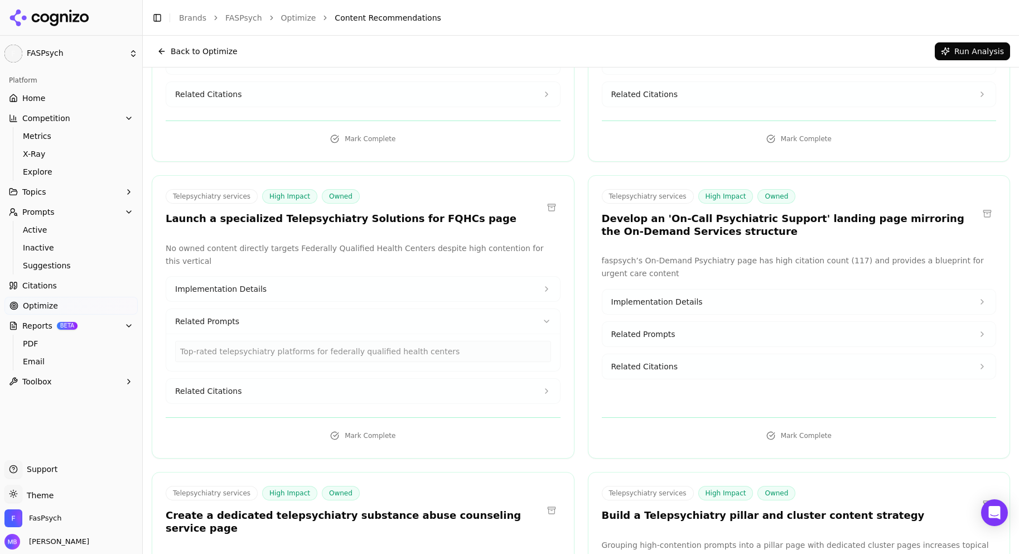
click at [530, 277] on button "Implementation Details" at bounding box center [363, 289] width 394 height 25
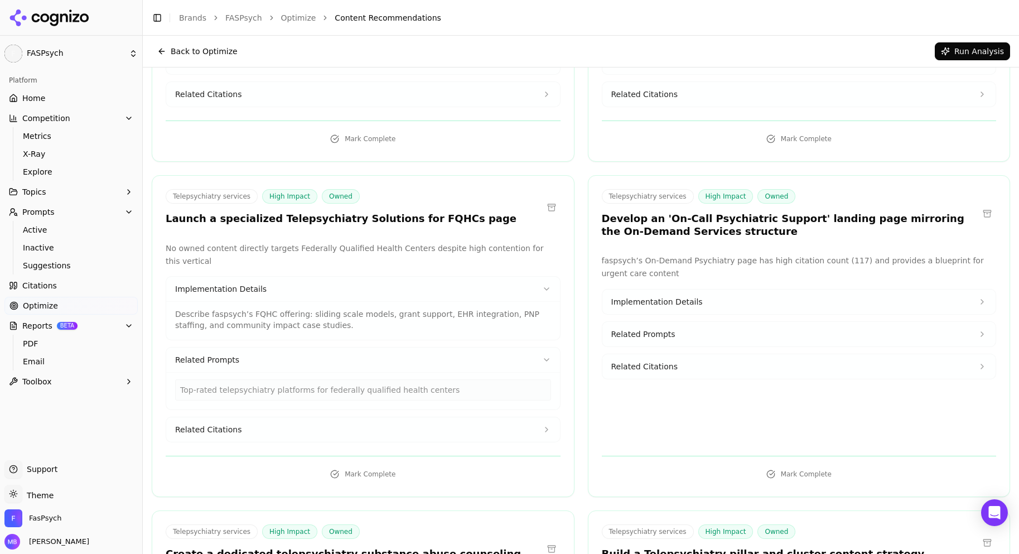
click at [481, 417] on button "Related Citations" at bounding box center [363, 429] width 394 height 25
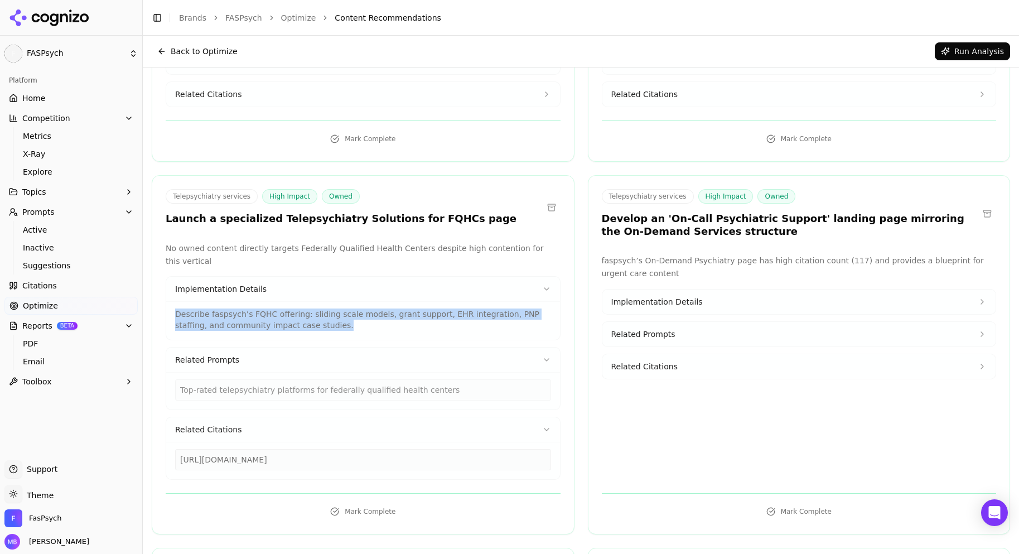
drag, startPoint x: 335, startPoint y: 296, endPoint x: 167, endPoint y: 289, distance: 168.0
click at [167, 301] on div "Describe faspsych’s FQHC offering: sliding scale models, grant support, EHR int…" at bounding box center [363, 320] width 394 height 38
click at [377, 312] on div "Describe faspsych’s FQHC offering: sliding scale models, grant support, EHR int…" at bounding box center [363, 320] width 394 height 38
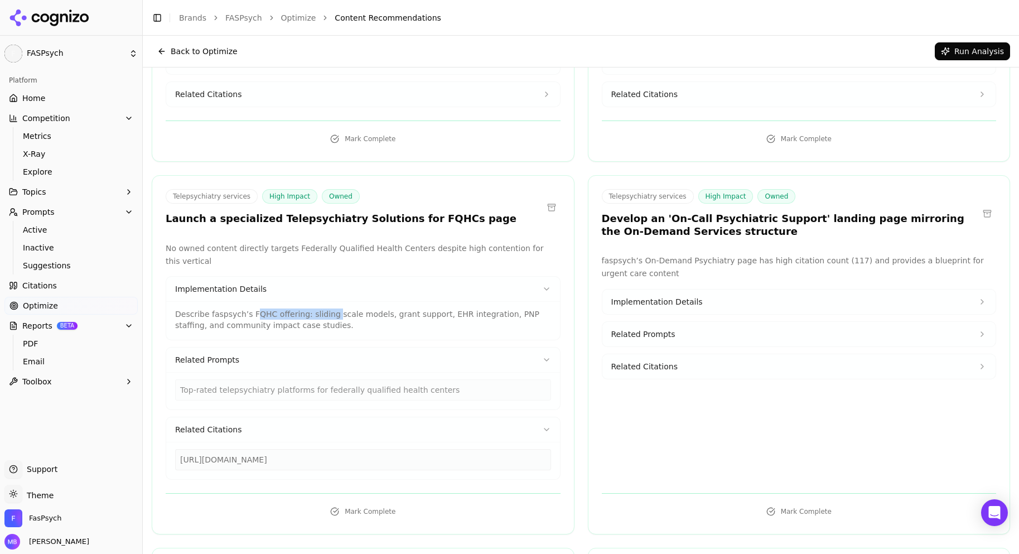
drag, startPoint x: 322, startPoint y: 294, endPoint x: 257, endPoint y: 293, distance: 65.3
click at [250, 308] on p "Describe faspsych’s FQHC offering: sliding scale models, grant support, EHR int…" at bounding box center [363, 319] width 376 height 22
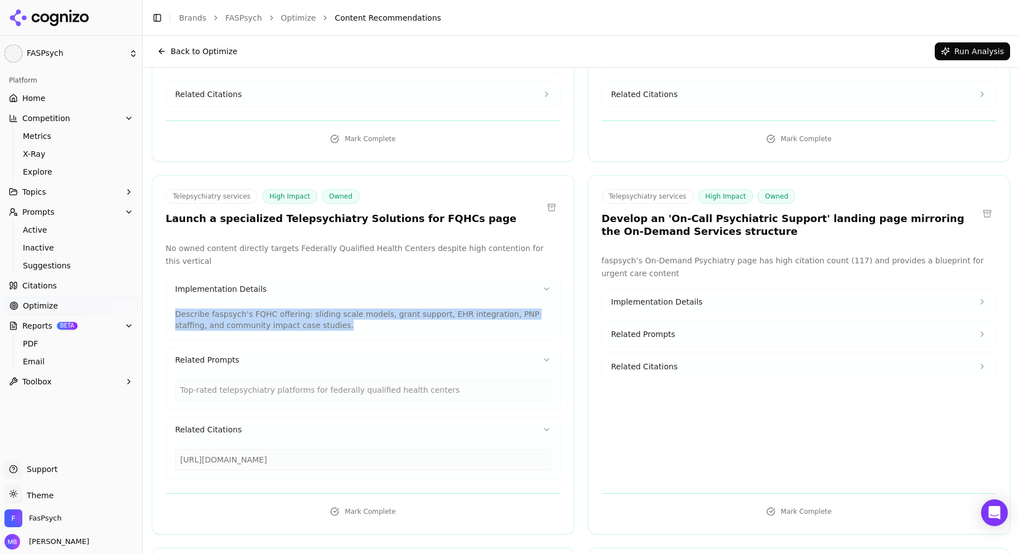
drag, startPoint x: 293, startPoint y: 300, endPoint x: 175, endPoint y: 285, distance: 119.1
click at [175, 308] on p "Describe faspsych’s FQHC offering: sliding scale models, grant support, EHR int…" at bounding box center [363, 319] width 376 height 22
copy p "Describe faspsych’s FQHC offering: sliding scale models, grant support, EHR int…"
click at [520, 308] on p "Describe faspsych’s FQHC offering: sliding scale models, grant support, EHR int…" at bounding box center [363, 319] width 376 height 22
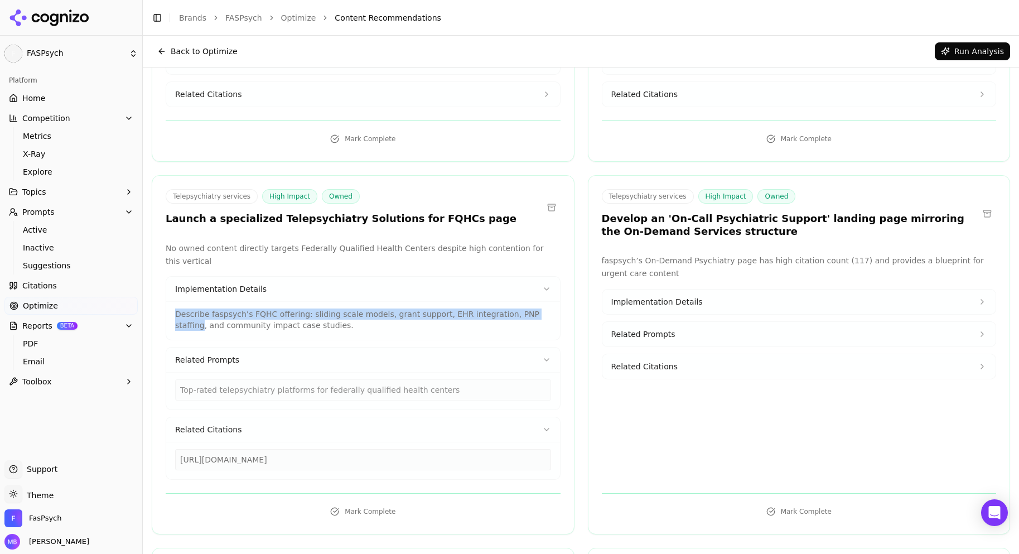
drag, startPoint x: 520, startPoint y: 286, endPoint x: 158, endPoint y: 293, distance: 362.1
click at [158, 293] on div "No owned content directly targets Federally Qualified Health Centers despite hi…" at bounding box center [363, 361] width 422 height 238
copy p "Describe faspsych’s FQHC offering: sliding scale models, grant support, EHR int…"
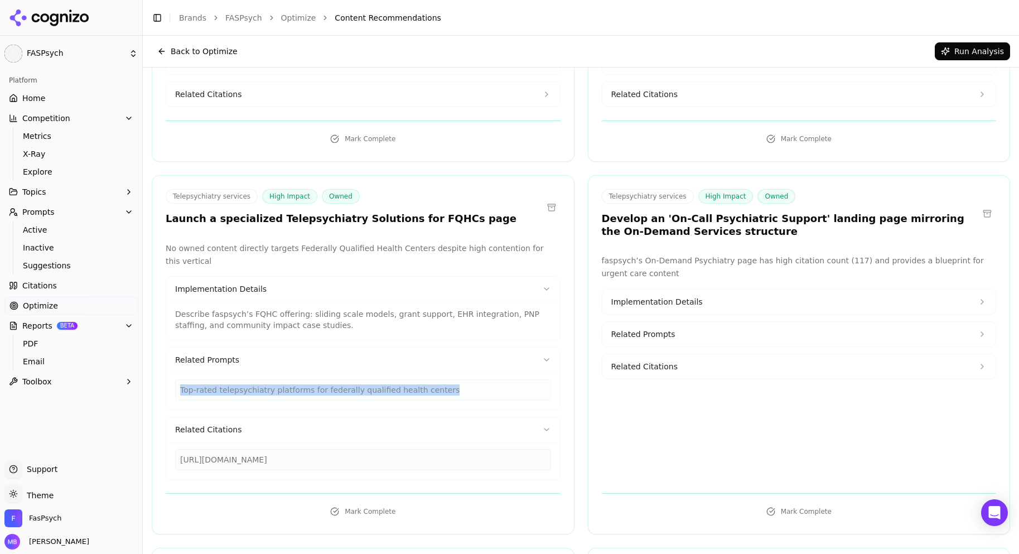
drag, startPoint x: 429, startPoint y: 368, endPoint x: 180, endPoint y: 372, distance: 249.9
click at [180, 379] on div "Top-rated telepsychiatry platforms for federally qualified health centers" at bounding box center [363, 389] width 376 height 21
copy div "Top-rated telepsychiatry platforms for federally qualified health centers"
click at [433, 379] on div "Top-rated telepsychiatry platforms for federally qualified health centers" at bounding box center [363, 389] width 376 height 21
